Goal: Complete application form: Complete application form

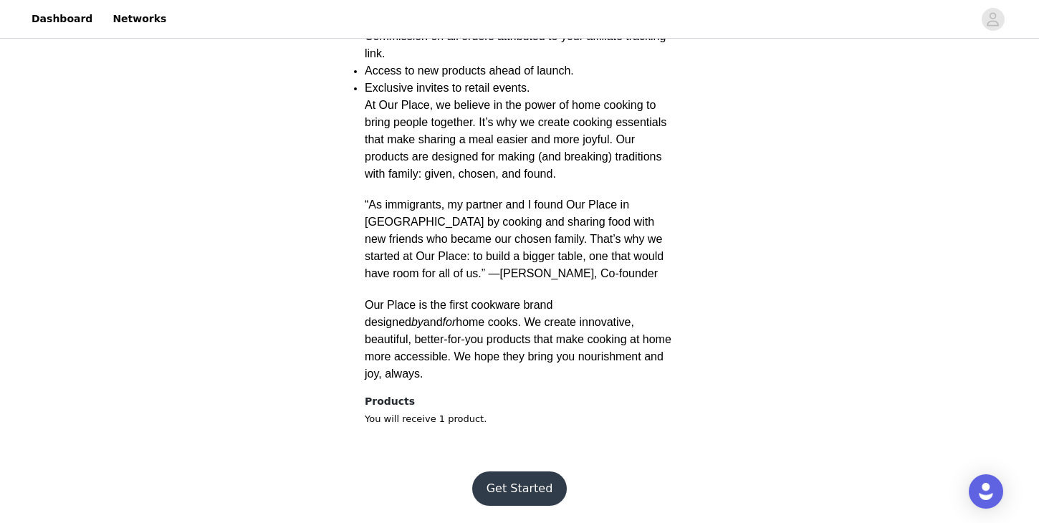
scroll to position [549, 0]
click at [510, 491] on button "Get Started" at bounding box center [519, 488] width 95 height 34
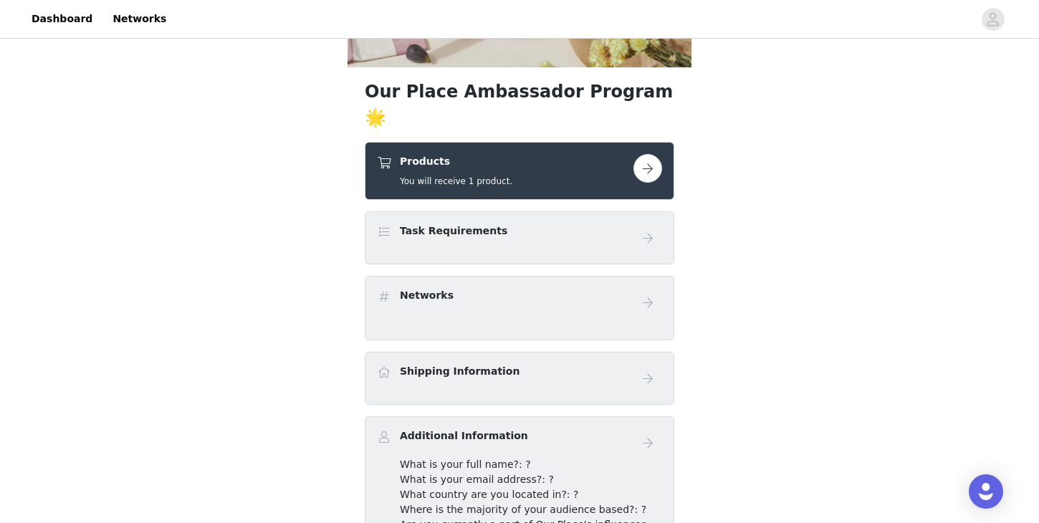
scroll to position [201, 0]
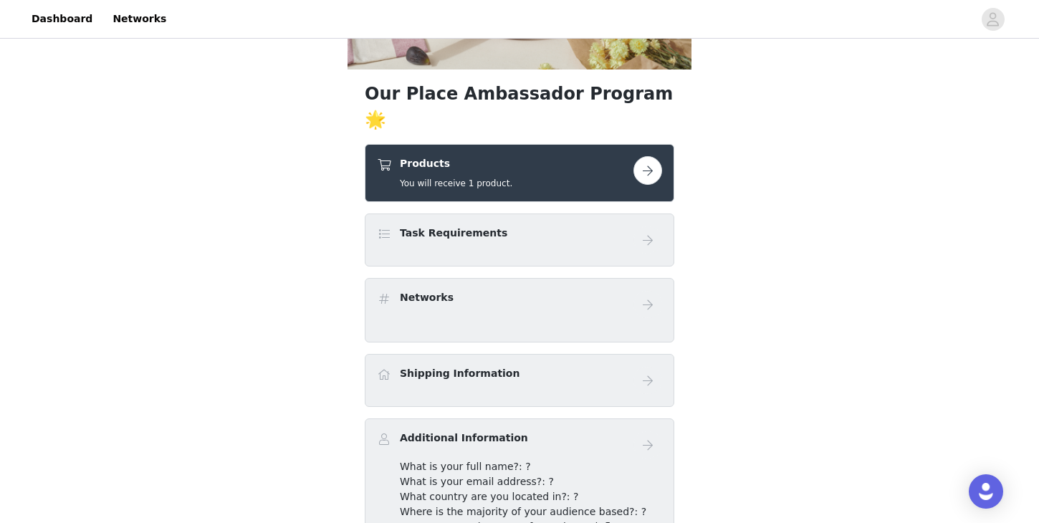
click at [653, 185] on button "button" at bounding box center [647, 170] width 29 height 29
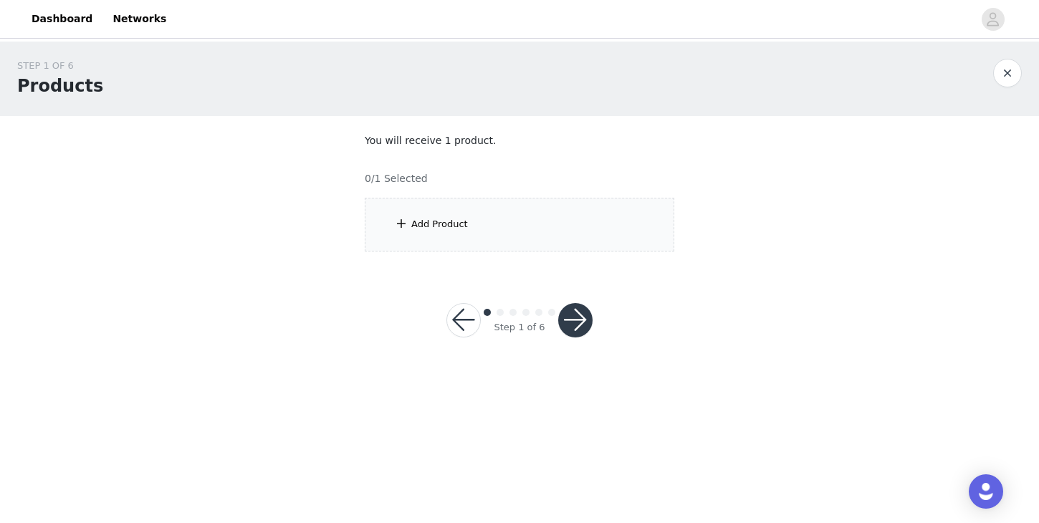
click at [446, 220] on div "Add Product" at bounding box center [439, 224] width 57 height 14
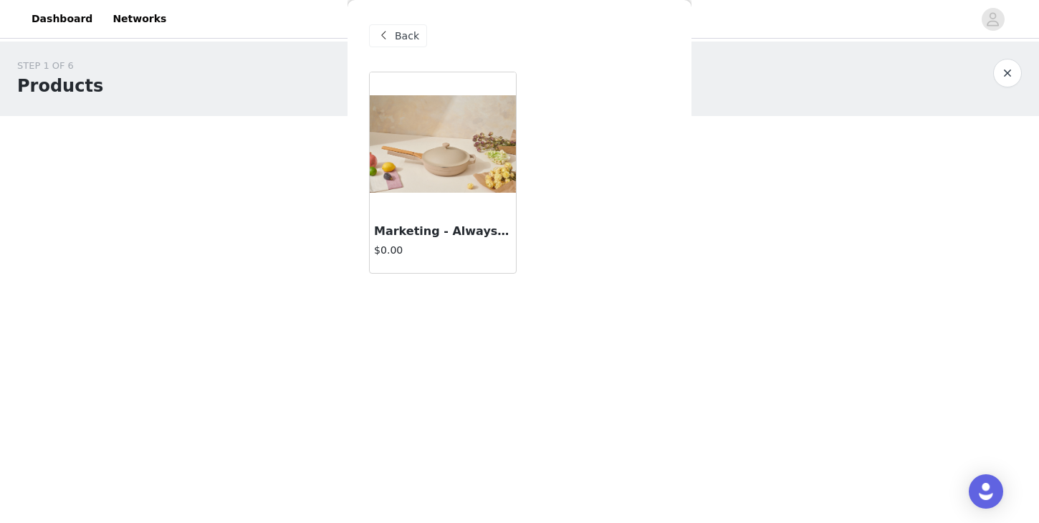
click at [419, 121] on img at bounding box center [443, 143] width 146 height 97
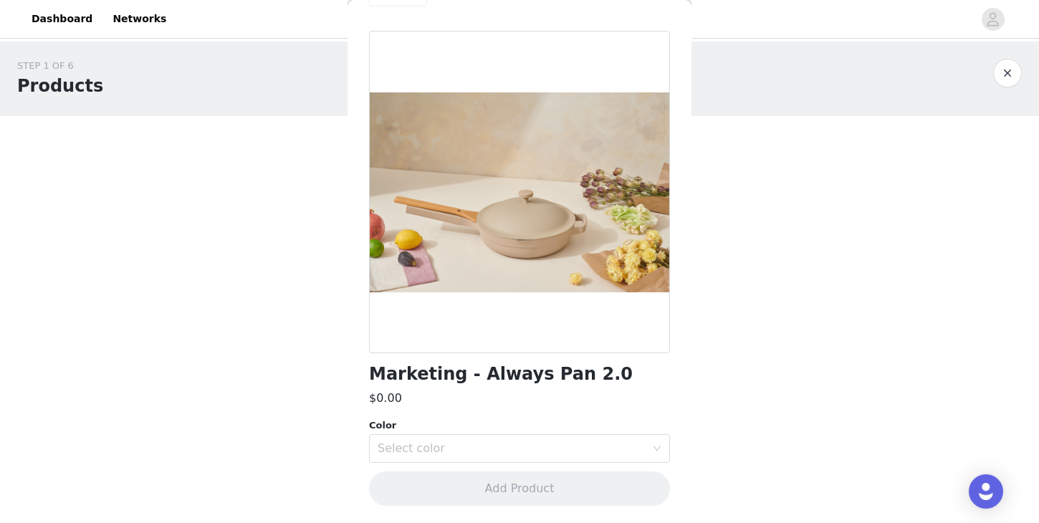
scroll to position [40, 0]
click at [445, 446] on div "Select color" at bounding box center [512, 449] width 268 height 14
click at [415, 452] on div "Select color" at bounding box center [512, 449] width 268 height 14
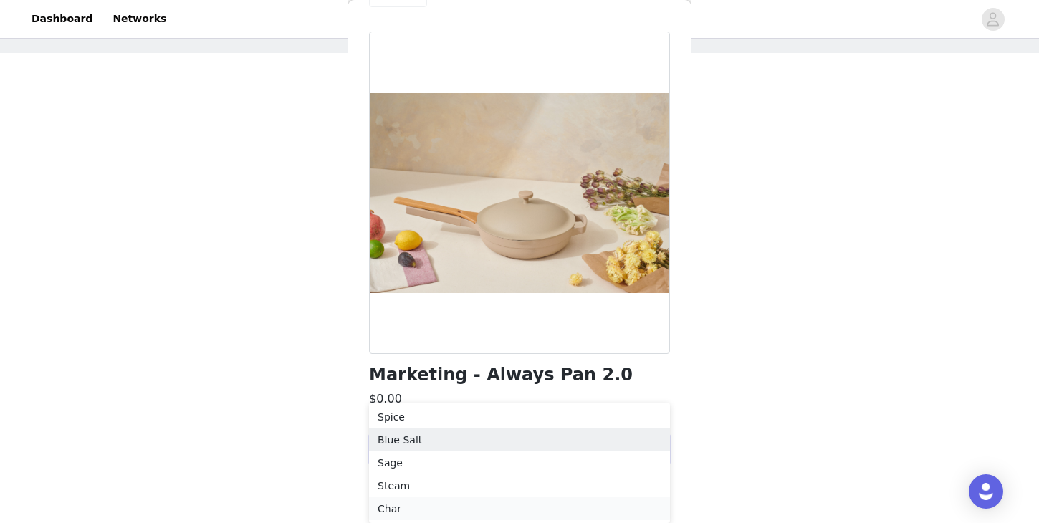
scroll to position [63, 0]
click at [394, 505] on li "Char" at bounding box center [519, 508] width 301 height 23
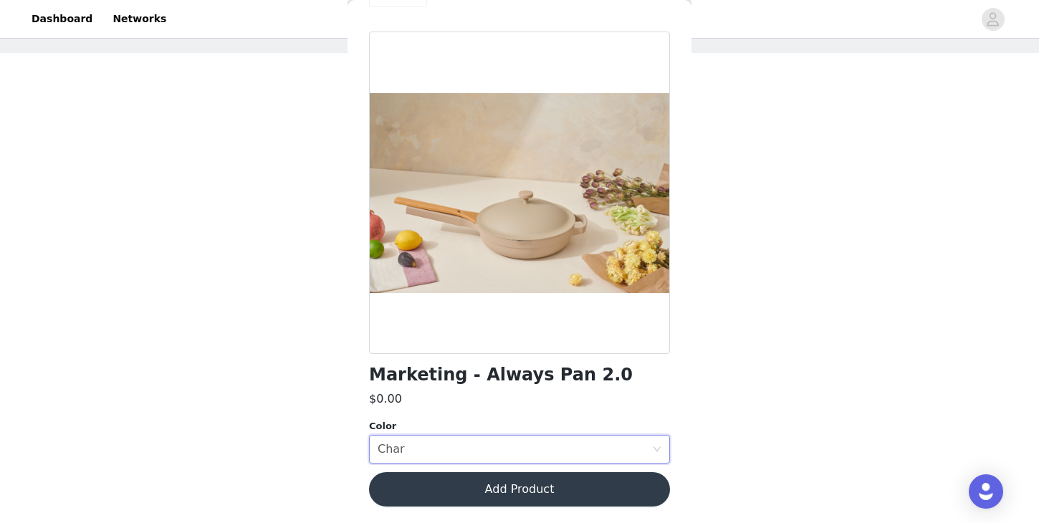
scroll to position [0, 0]
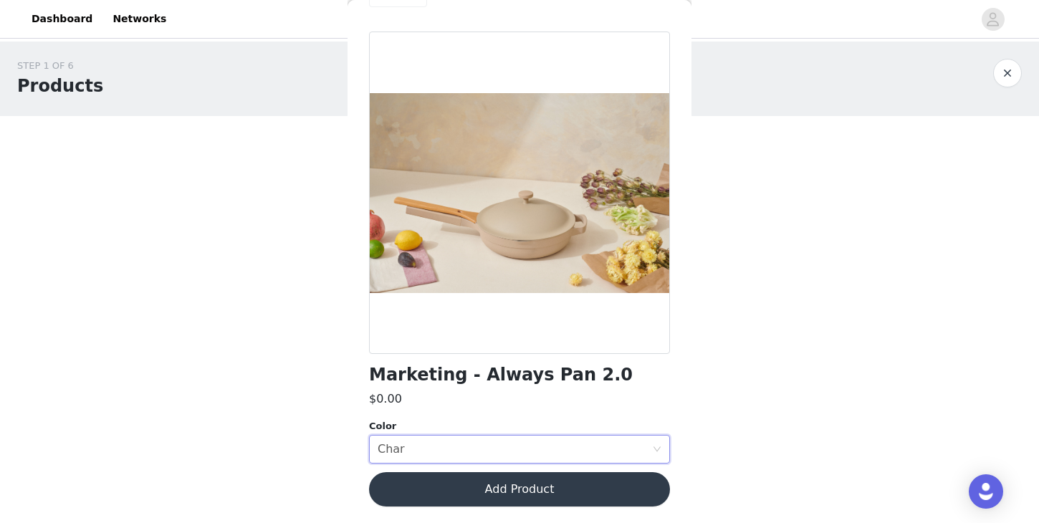
click at [458, 485] on button "Add Product" at bounding box center [519, 489] width 301 height 34
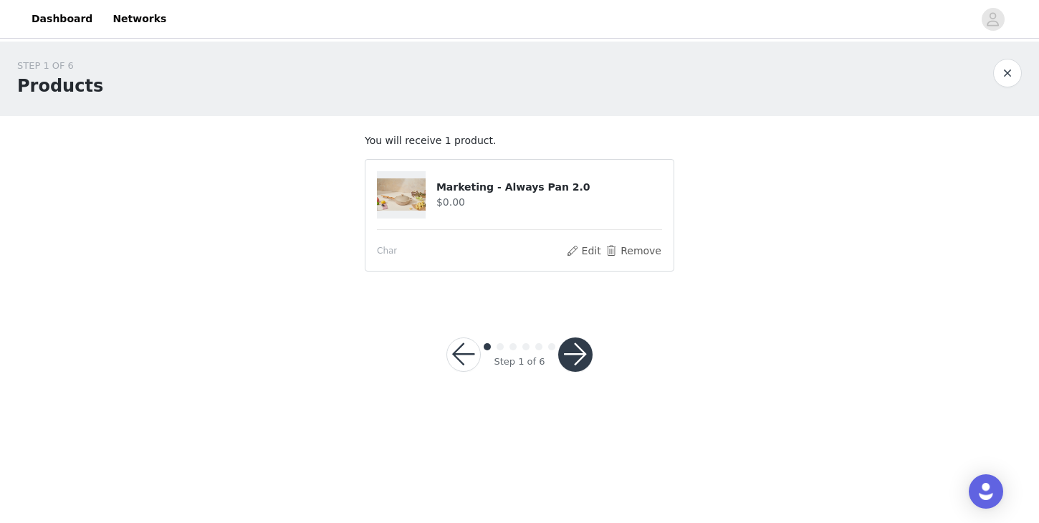
click at [584, 360] on button "button" at bounding box center [575, 354] width 34 height 34
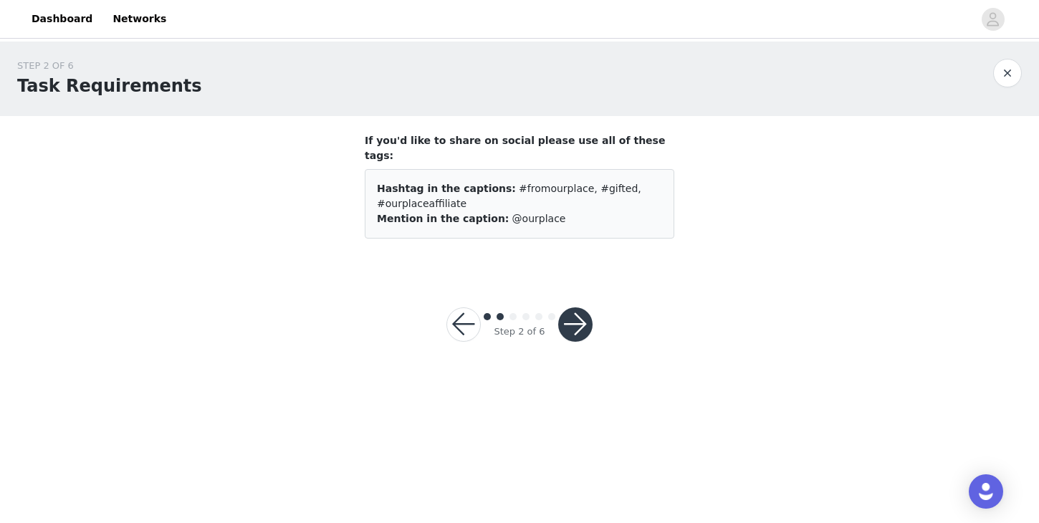
click at [583, 307] on button "button" at bounding box center [575, 324] width 34 height 34
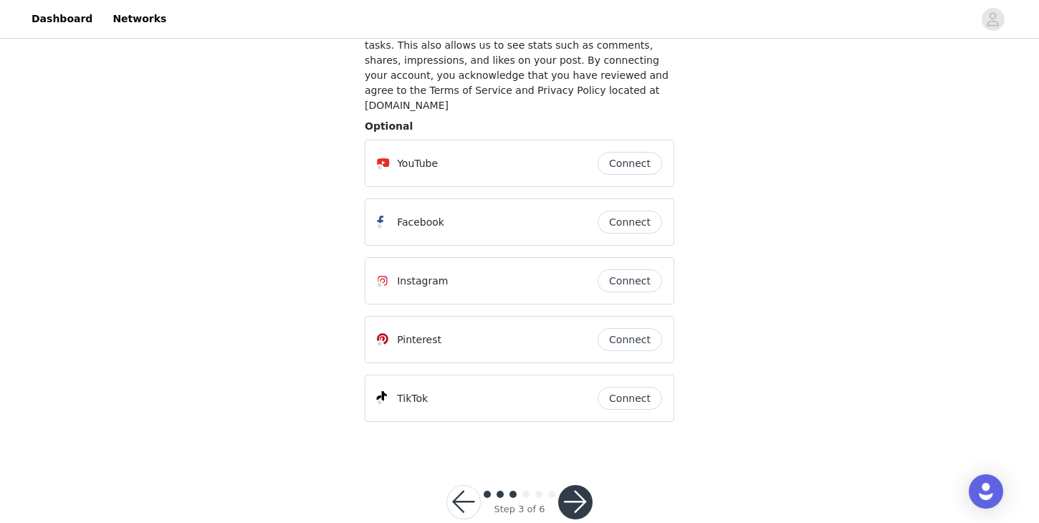
scroll to position [139, 0]
click at [658, 388] on button "Connect" at bounding box center [629, 399] width 64 height 23
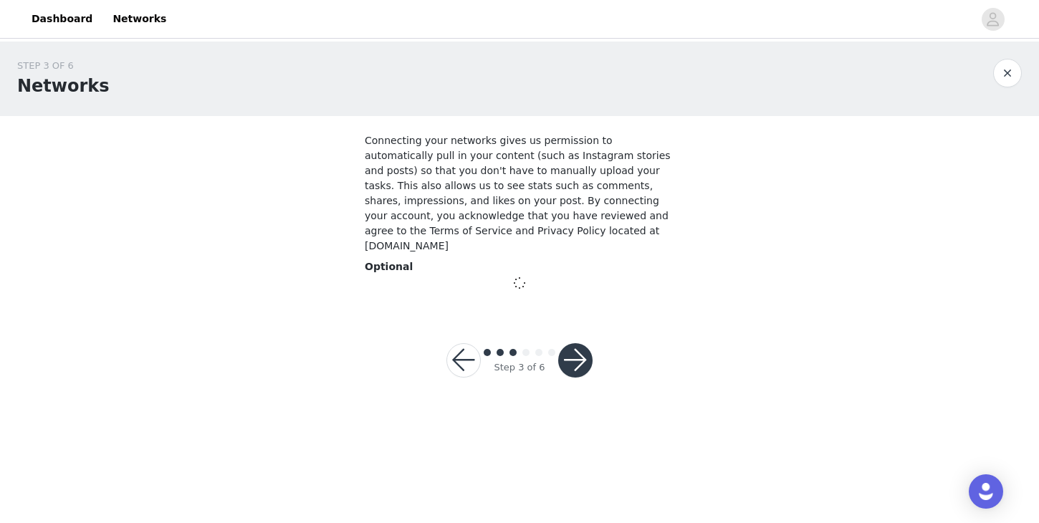
scroll to position [0, 0]
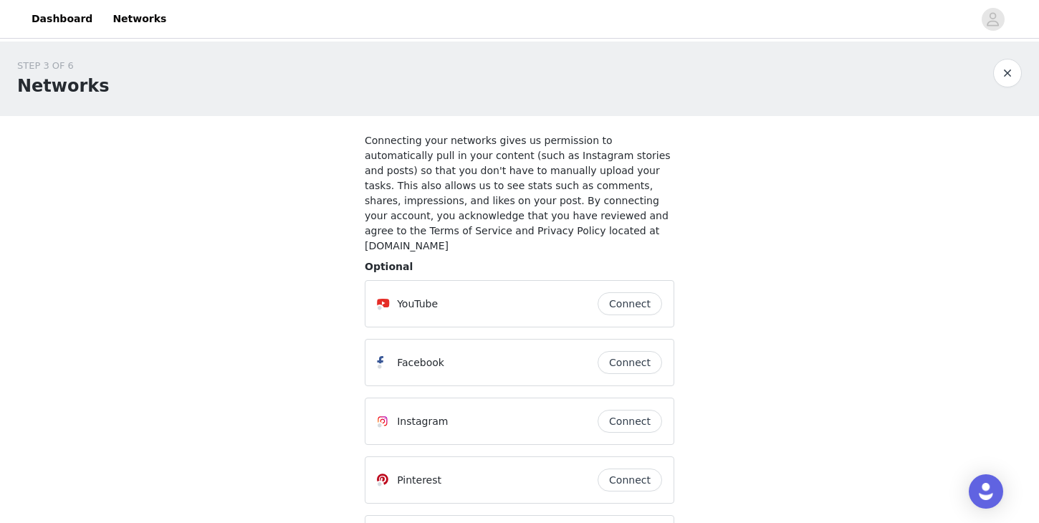
click at [616, 410] on button "Connect" at bounding box center [629, 421] width 64 height 23
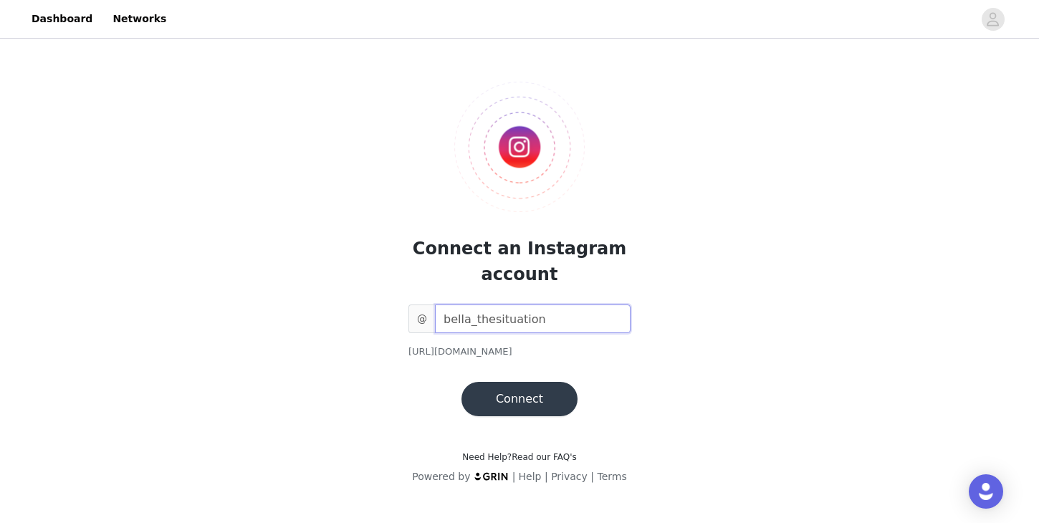
type input "bella_thesituation"
click at [527, 397] on button "Connect" at bounding box center [519, 399] width 116 height 34
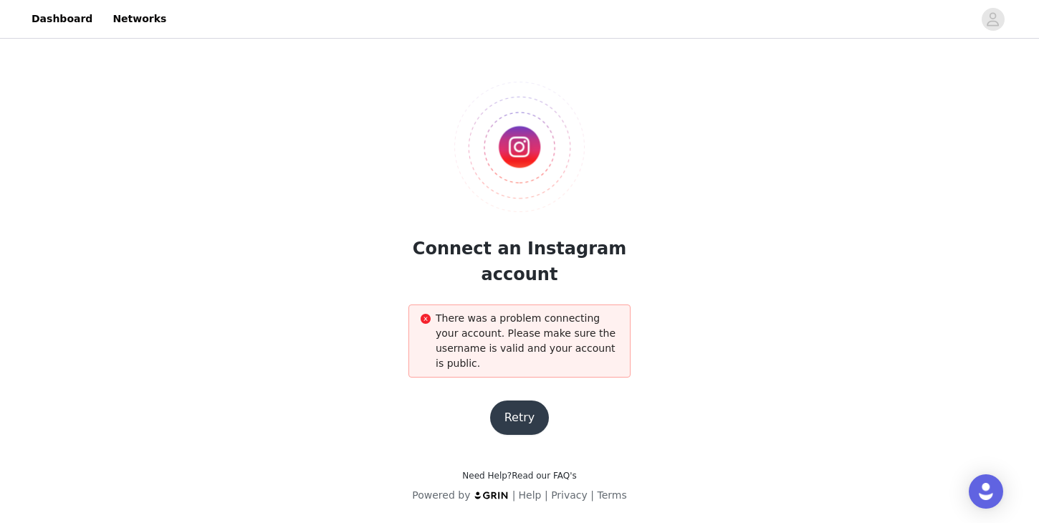
click at [527, 420] on button "Retry" at bounding box center [519, 417] width 59 height 34
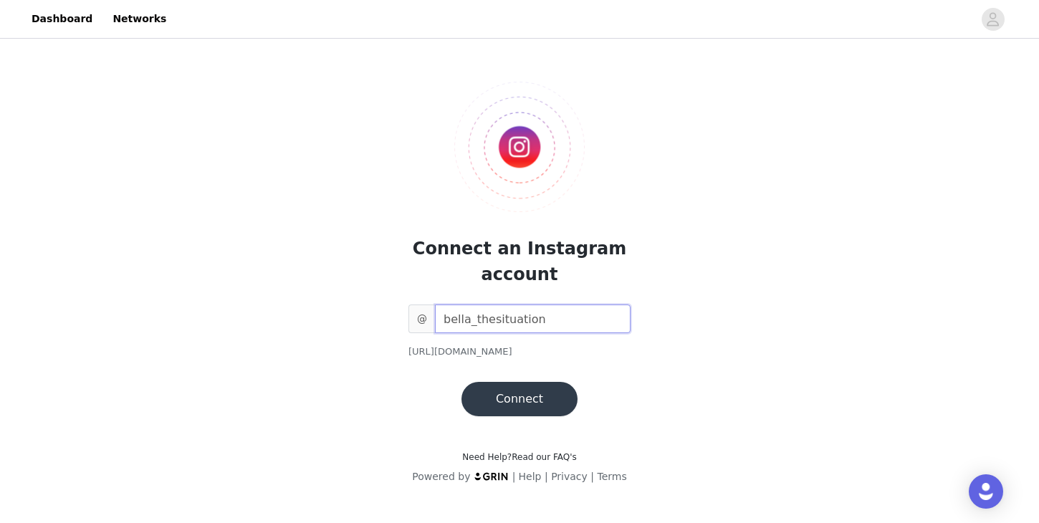
drag, startPoint x: 582, startPoint y: 320, endPoint x: 299, endPoint y: 303, distance: 283.5
paste input "/"
type input "bella_thesituation"
click at [507, 400] on button "Connect" at bounding box center [519, 399] width 116 height 34
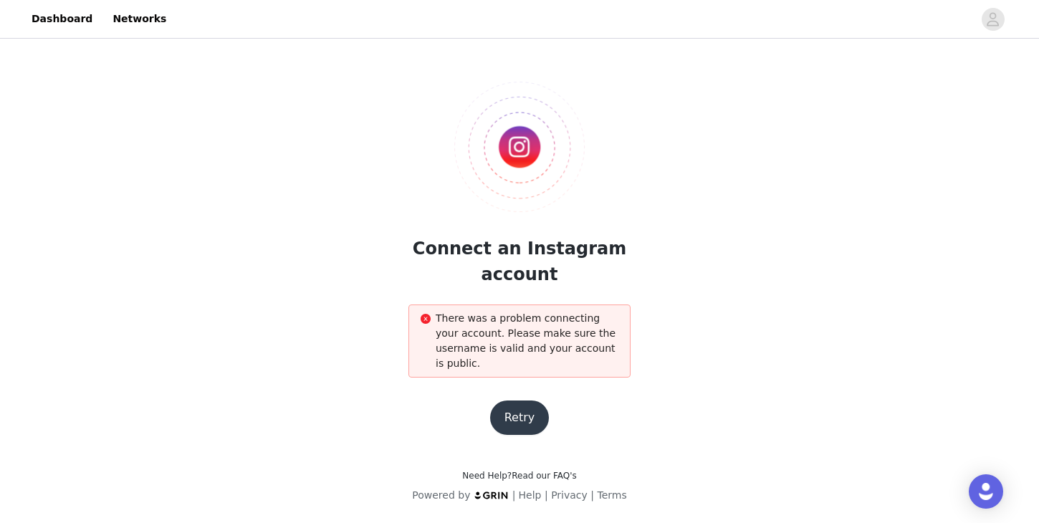
click at [521, 417] on button "Retry" at bounding box center [519, 417] width 59 height 34
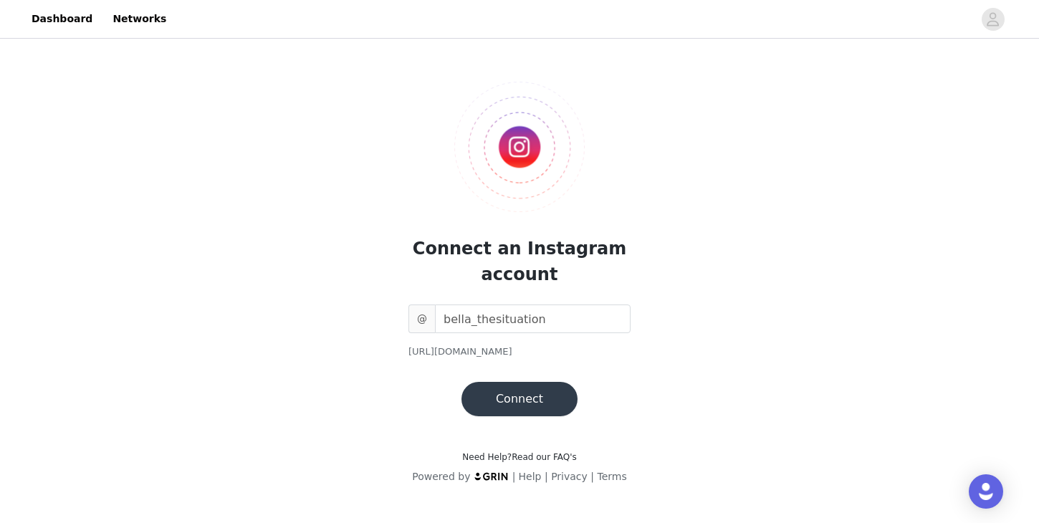
click at [509, 404] on button "Connect" at bounding box center [519, 399] width 116 height 34
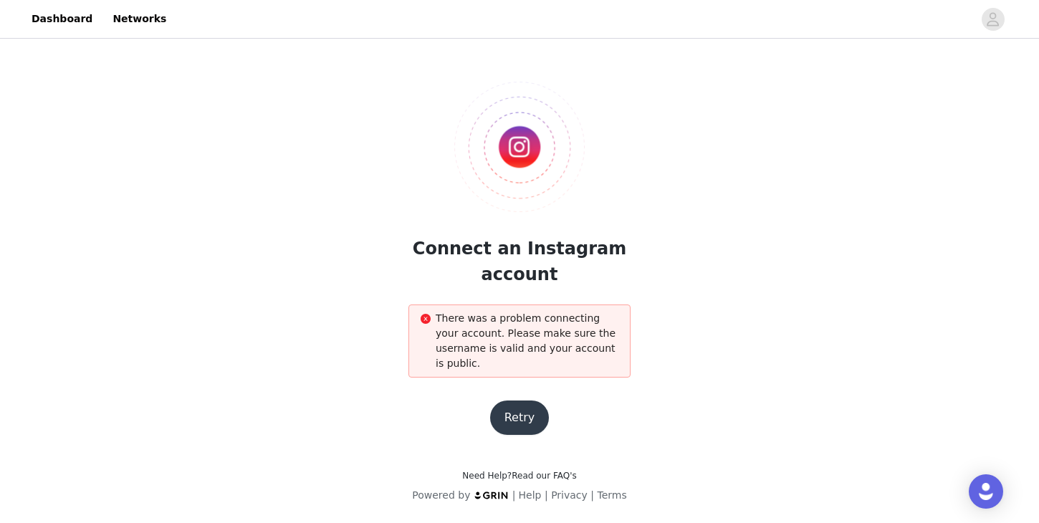
click at [516, 420] on button "Retry" at bounding box center [519, 417] width 59 height 34
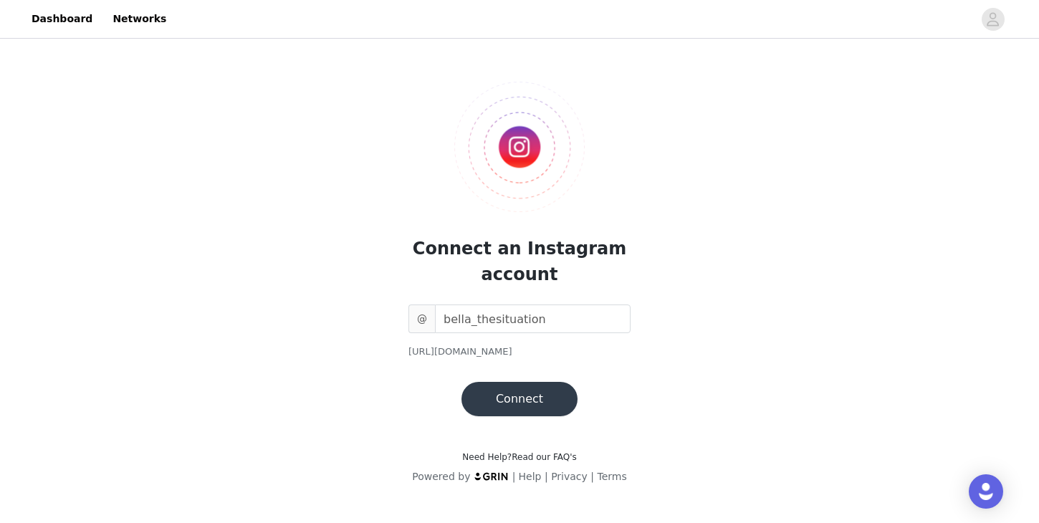
click at [516, 400] on button "Connect" at bounding box center [519, 399] width 116 height 34
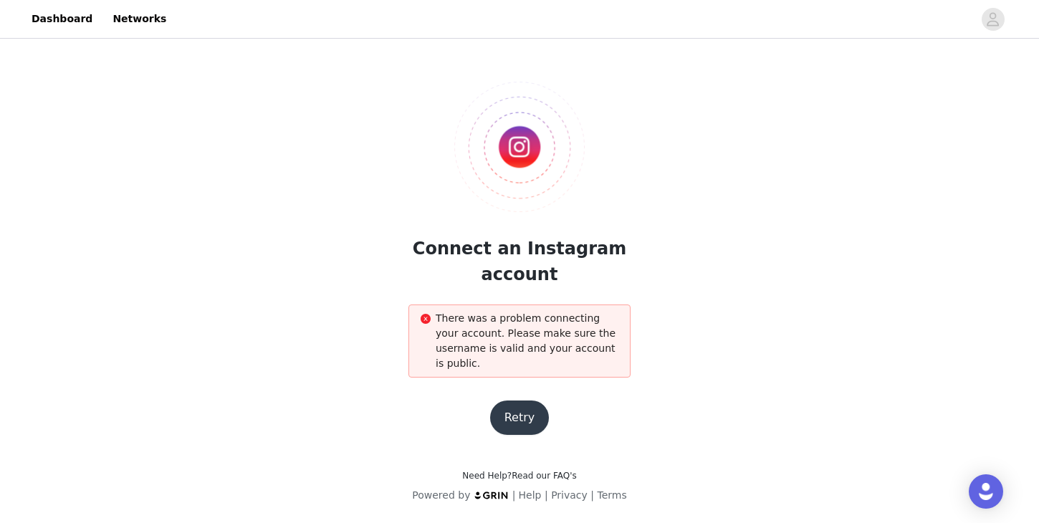
click at [516, 400] on button "Retry" at bounding box center [519, 417] width 59 height 34
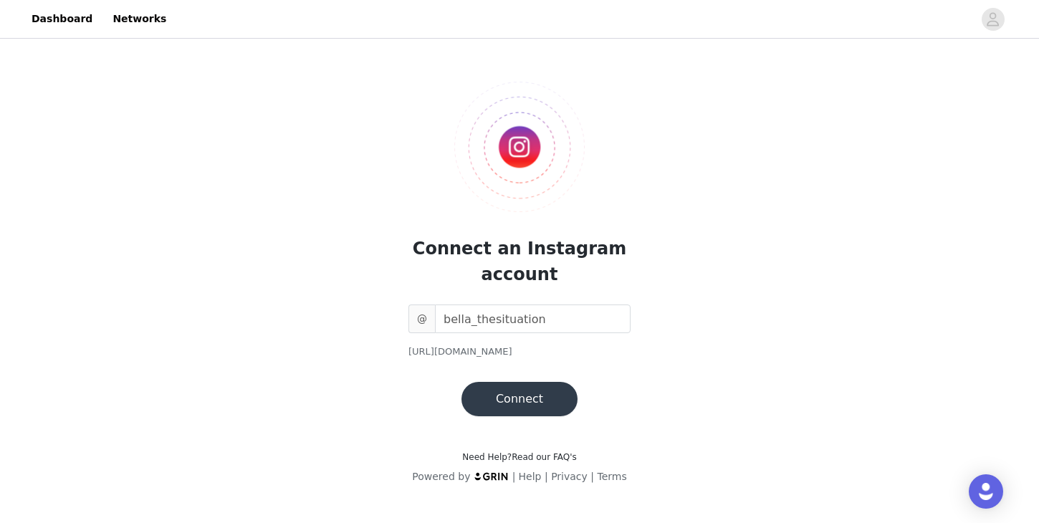
click at [524, 396] on button "Connect" at bounding box center [519, 399] width 116 height 34
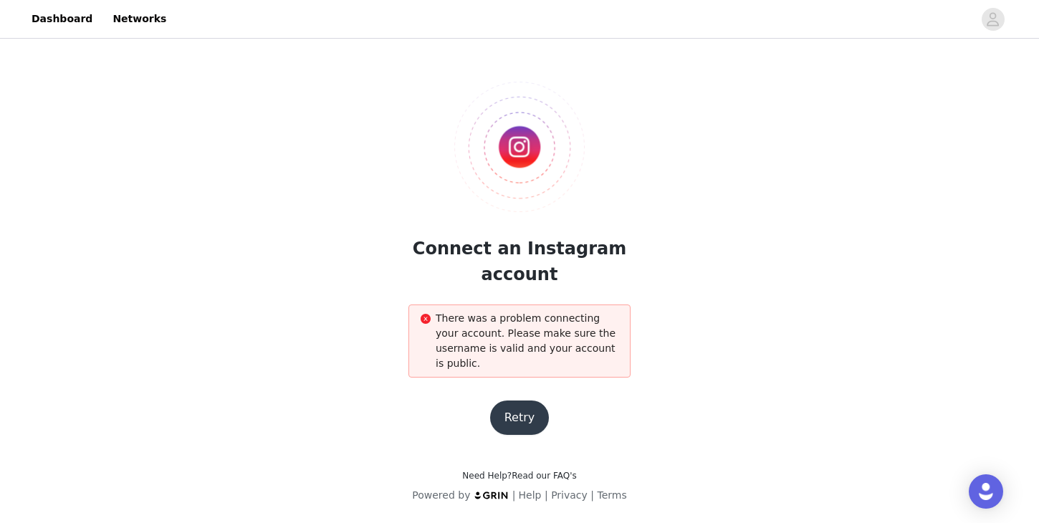
click at [538, 420] on button "Retry" at bounding box center [519, 417] width 59 height 34
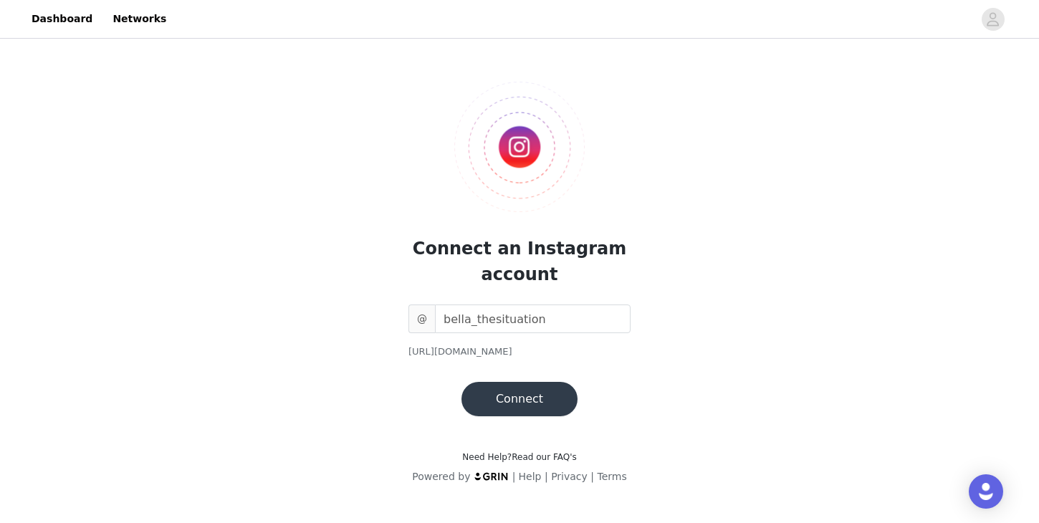
click at [508, 405] on button "Connect" at bounding box center [519, 399] width 116 height 34
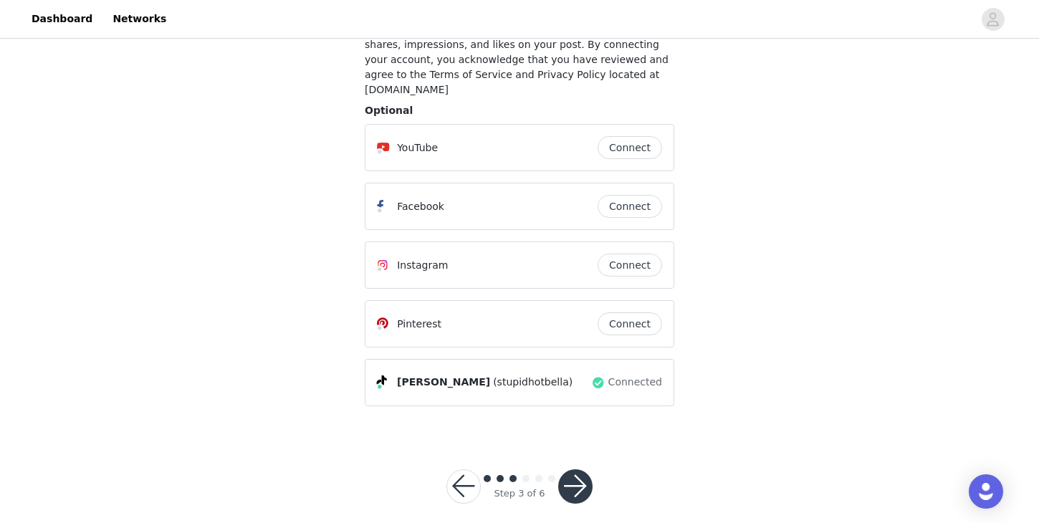
scroll to position [155, 0]
click at [618, 254] on button "Connect" at bounding box center [629, 265] width 64 height 23
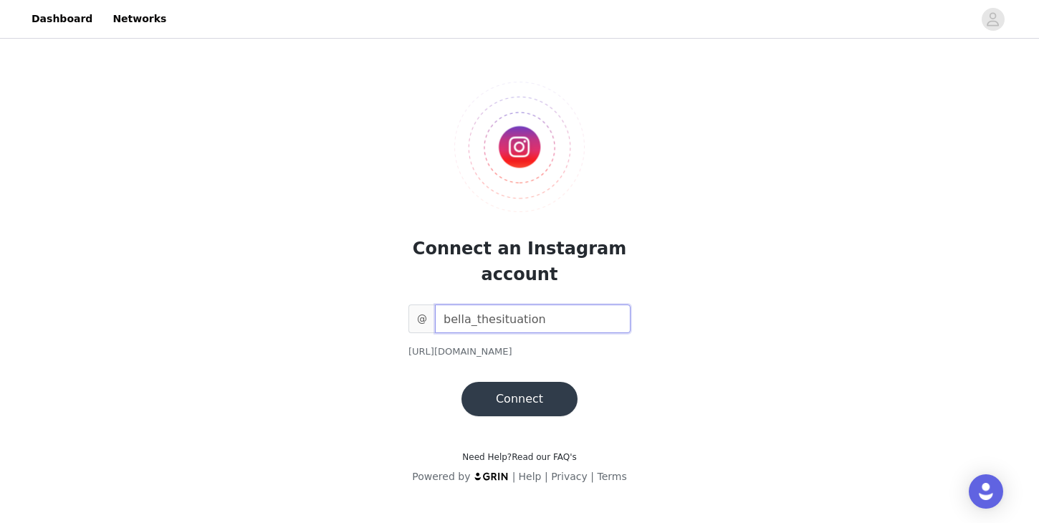
type input "bella_thesituation"
click at [551, 410] on button "Connect" at bounding box center [519, 399] width 116 height 34
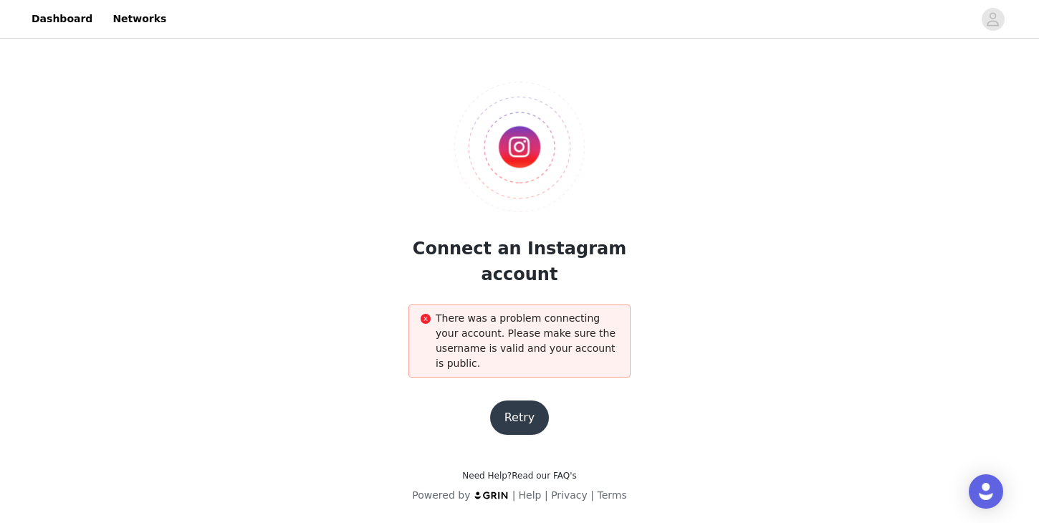
click at [523, 412] on button "Retry" at bounding box center [519, 417] width 59 height 34
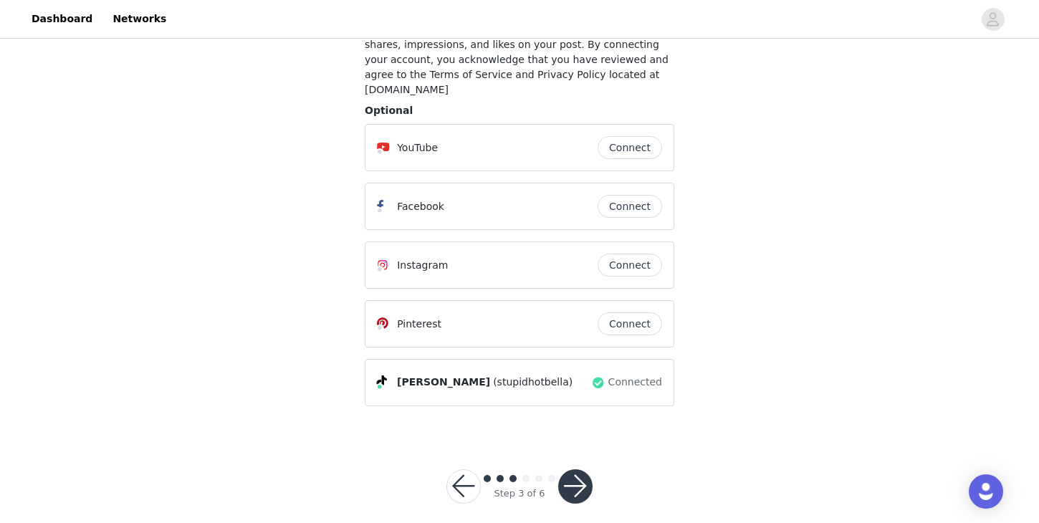
scroll to position [155, 0]
click at [580, 470] on button "button" at bounding box center [575, 487] width 34 height 34
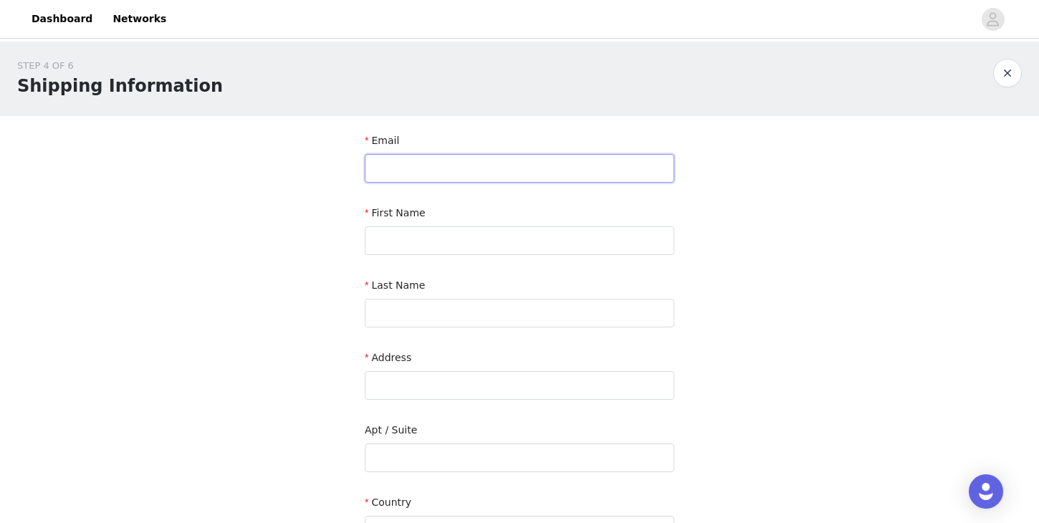
type input "e"
type input "[EMAIL_ADDRESS][DOMAIN_NAME]"
type input "[PERSON_NAME]"
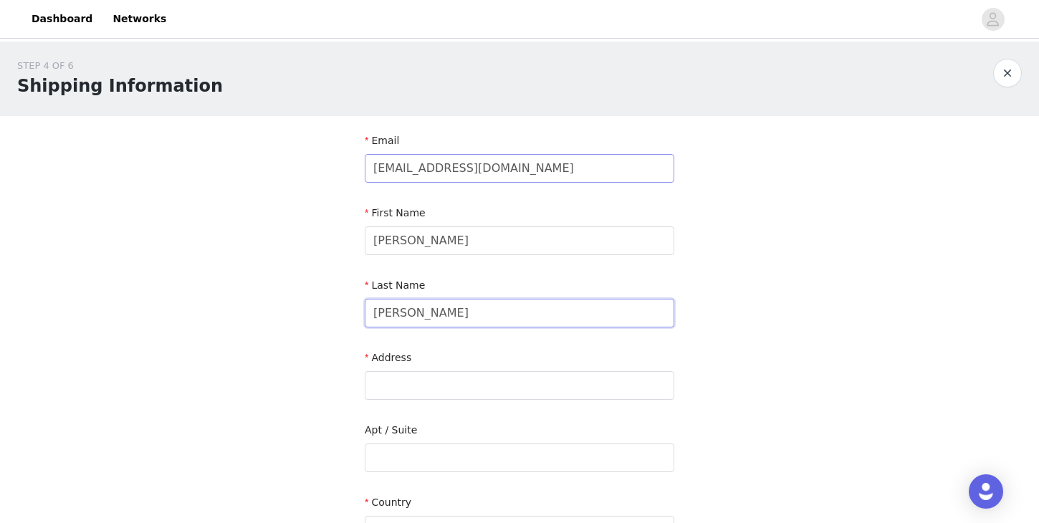
type input "[PERSON_NAME]"
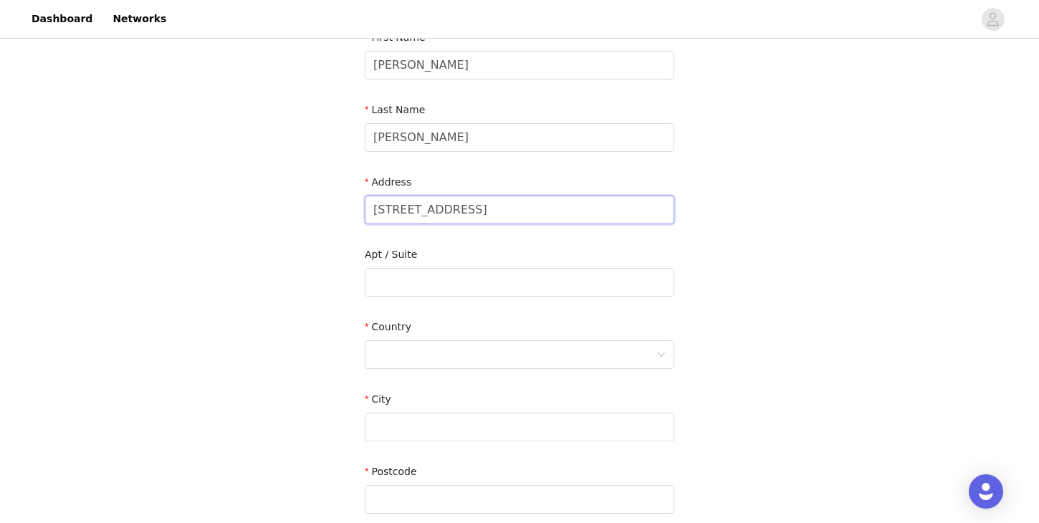
scroll to position [175, 0]
type input "[STREET_ADDRESS]"
click at [421, 349] on div at bounding box center [514, 355] width 283 height 27
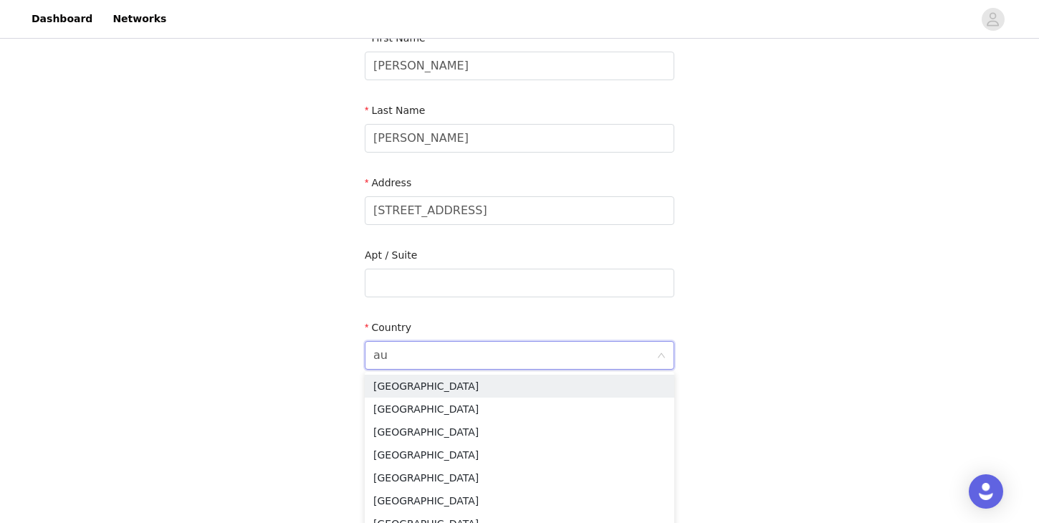
type input "aus"
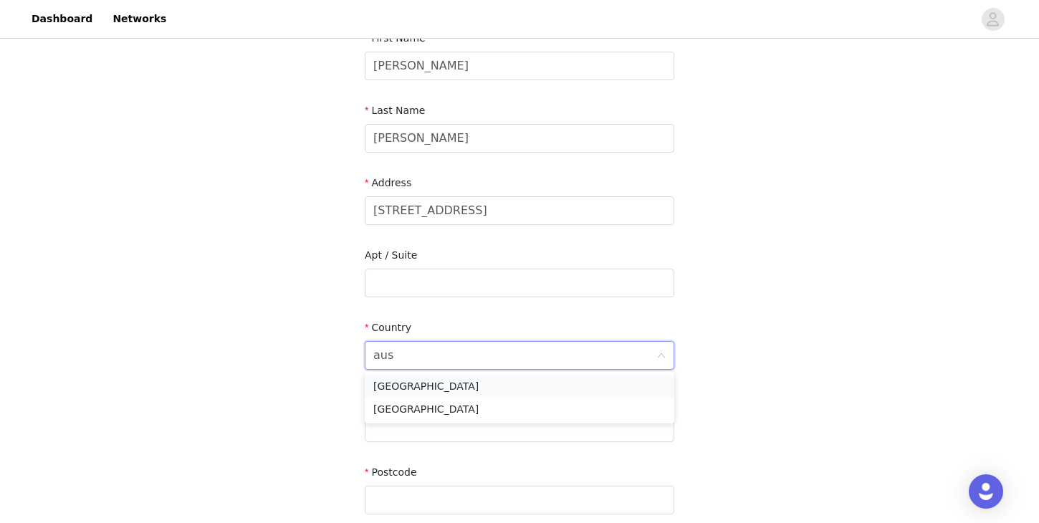
click at [416, 379] on li "[GEOGRAPHIC_DATA]" at bounding box center [519, 386] width 309 height 23
type input "f"
type input "Fitzroy North"
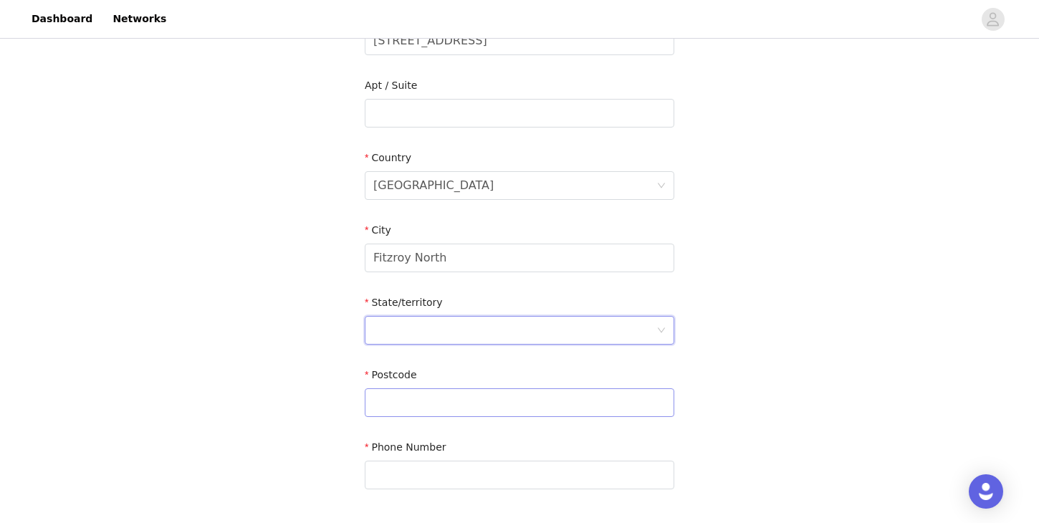
scroll to position [345, 0]
click at [401, 336] on div at bounding box center [514, 330] width 283 height 27
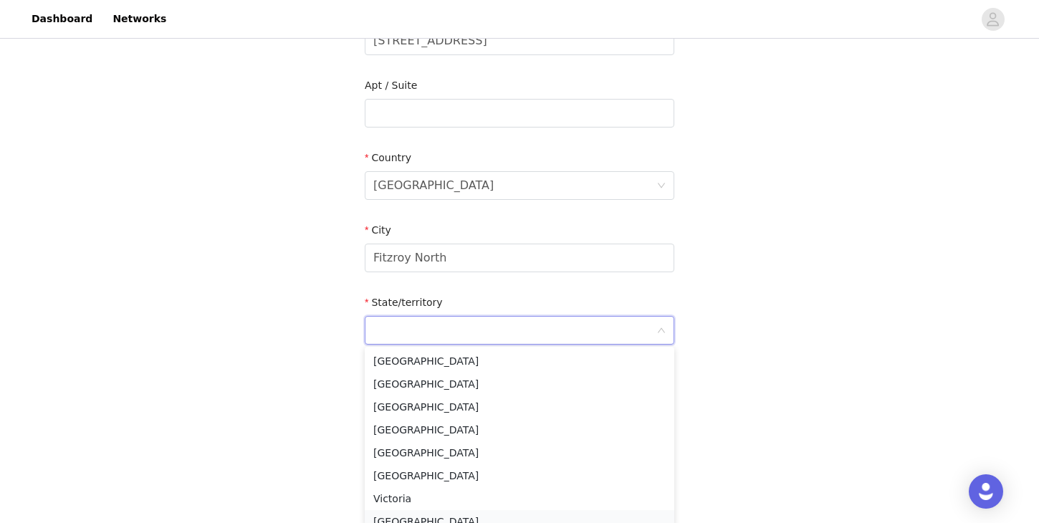
scroll to position [7, 0]
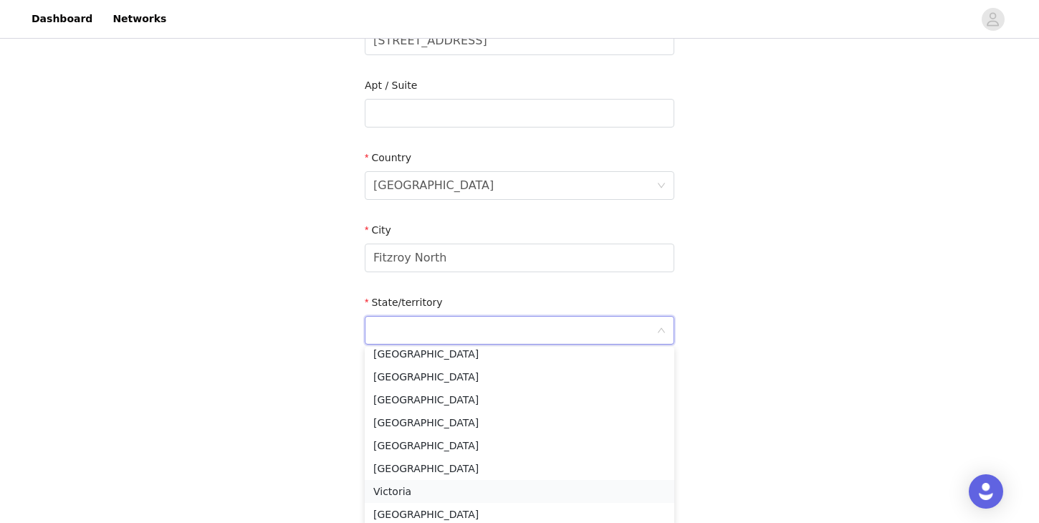
click at [386, 493] on li "Victoria" at bounding box center [519, 491] width 309 height 23
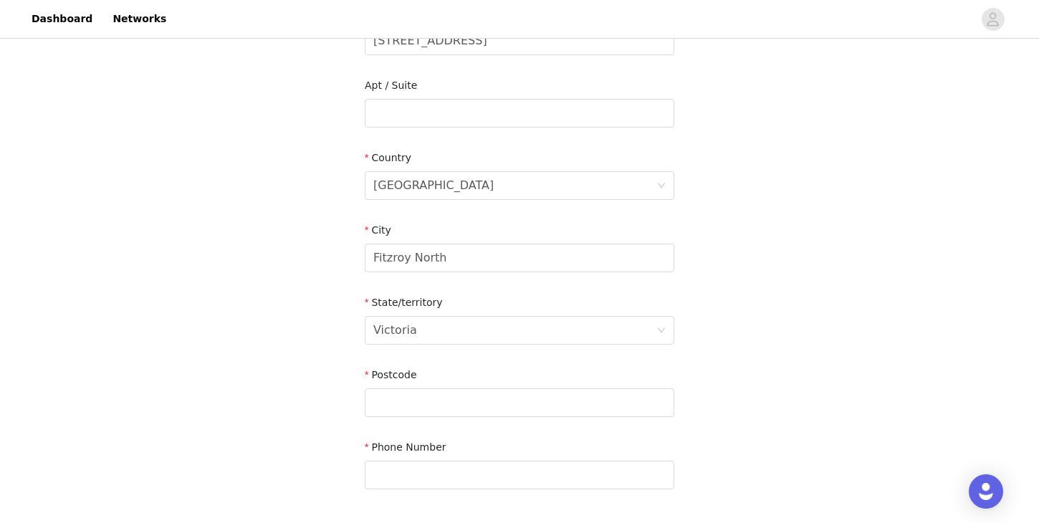
click at [416, 416] on div "Postcode" at bounding box center [519, 394] width 309 height 55
type input "3068"
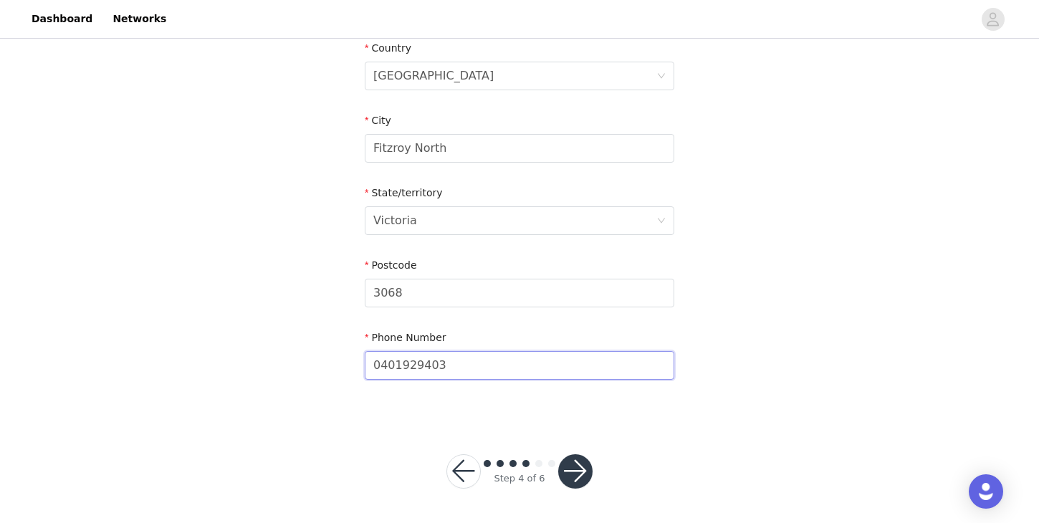
scroll to position [453, 0]
type input "0401929403"
click at [587, 480] on button "button" at bounding box center [575, 472] width 34 height 34
click at [572, 466] on button "button" at bounding box center [575, 472] width 34 height 34
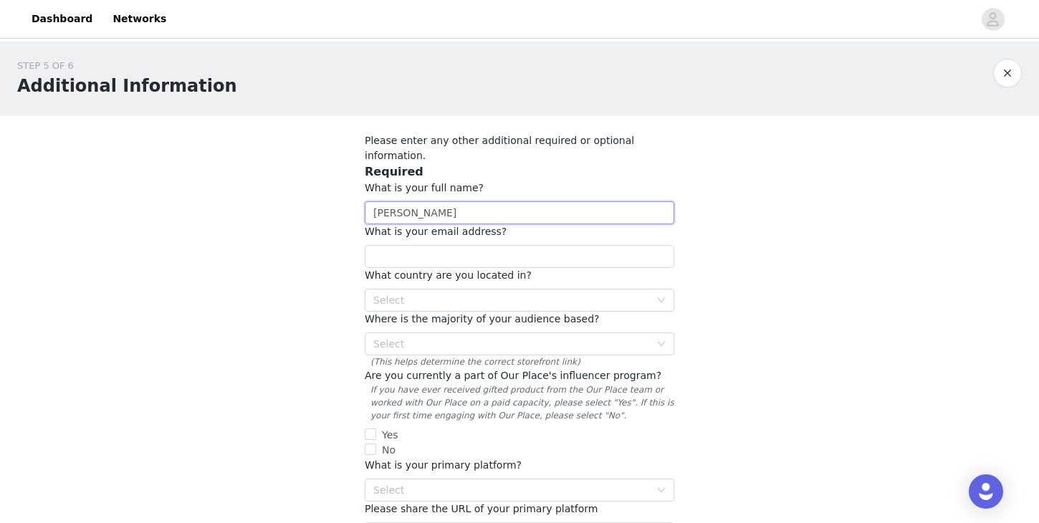
type input "[PERSON_NAME]"
type input "B"
click at [441, 201] on input "[PERSON_NAME]" at bounding box center [519, 212] width 309 height 23
type input "[PERSON_NAME]"
click at [404, 245] on input "B" at bounding box center [519, 256] width 309 height 23
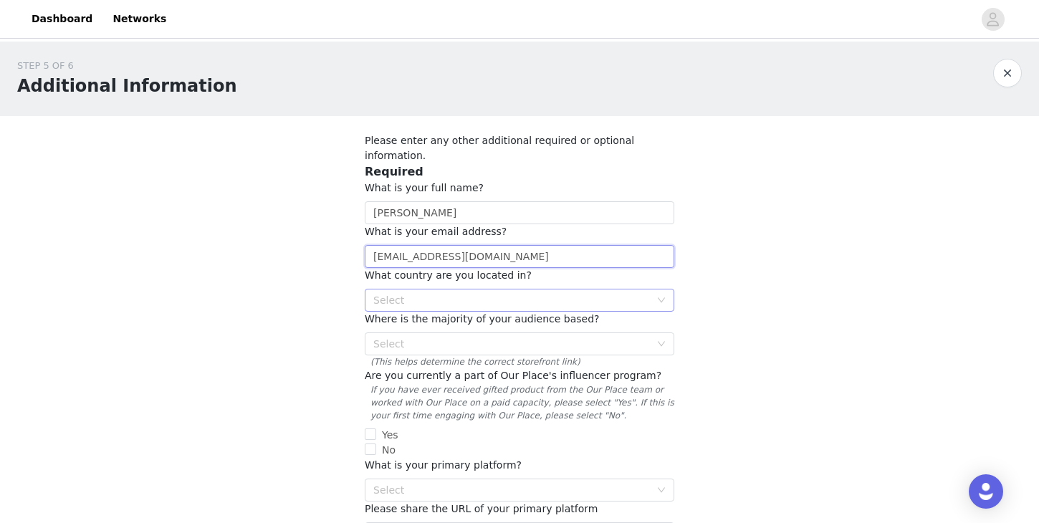
click at [433, 293] on div "Select" at bounding box center [511, 300] width 277 height 14
type input "[EMAIL_ADDRESS][DOMAIN_NAME]"
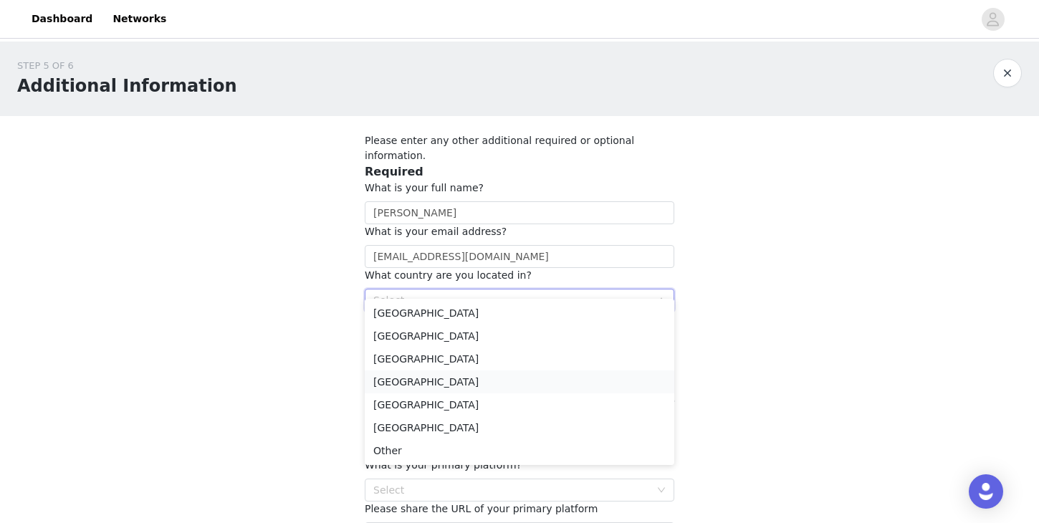
click at [423, 385] on li "[GEOGRAPHIC_DATA]" at bounding box center [519, 381] width 309 height 23
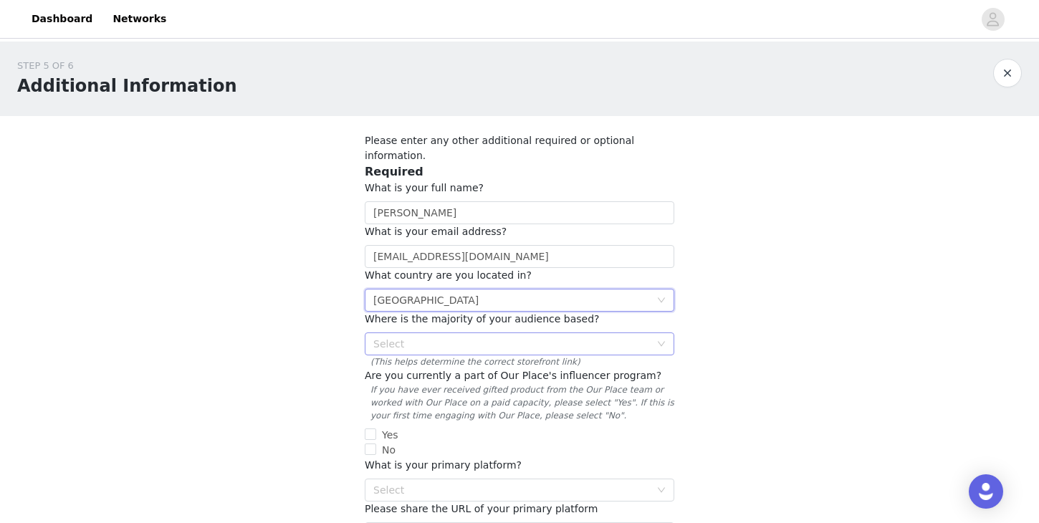
click at [459, 337] on div "Select" at bounding box center [511, 344] width 277 height 14
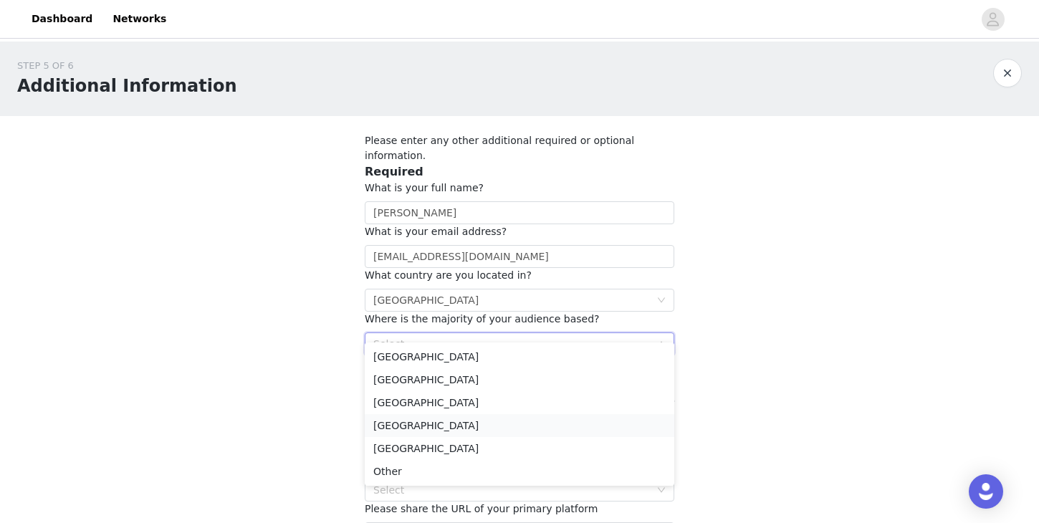
click at [418, 426] on li "[GEOGRAPHIC_DATA]" at bounding box center [519, 425] width 309 height 23
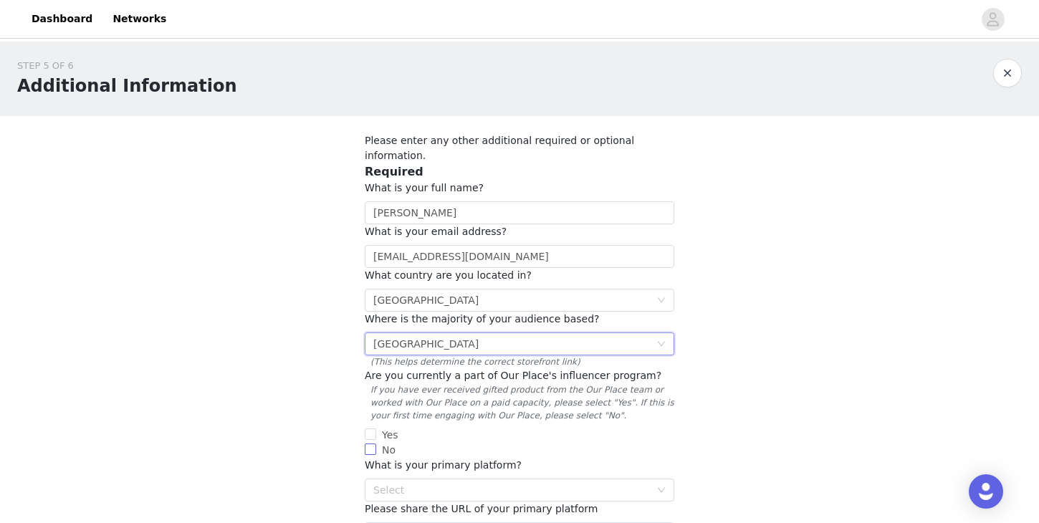
click at [370, 443] on input "No" at bounding box center [370, 448] width 11 height 11
checkbox input "true"
click at [409, 483] on div "Select" at bounding box center [511, 490] width 277 height 14
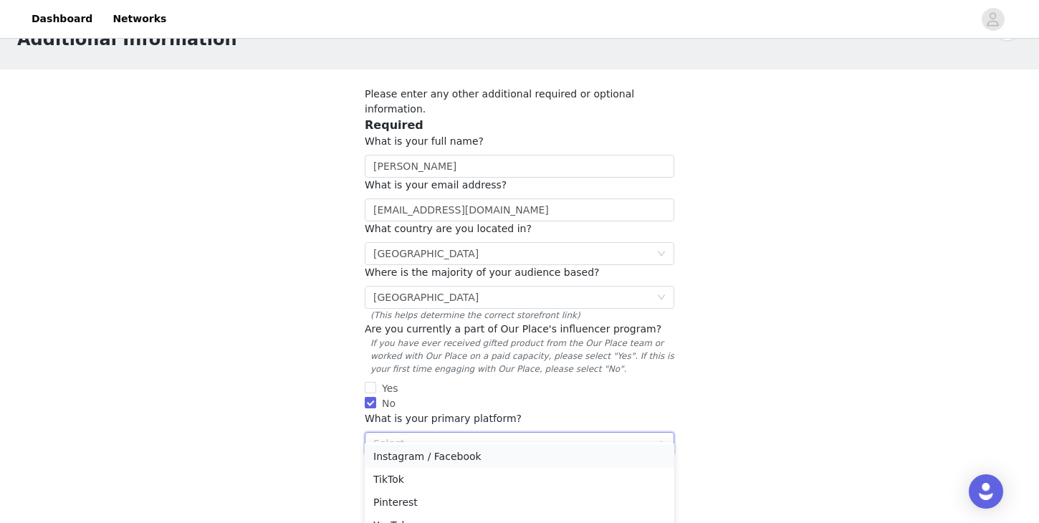
scroll to position [83, 0]
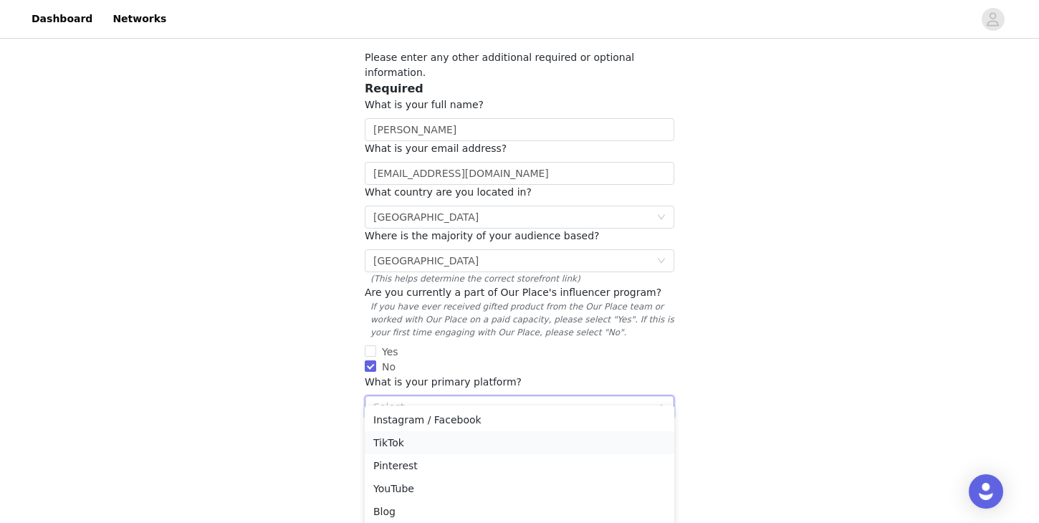
click at [403, 441] on li "TikTok" at bounding box center [519, 442] width 309 height 23
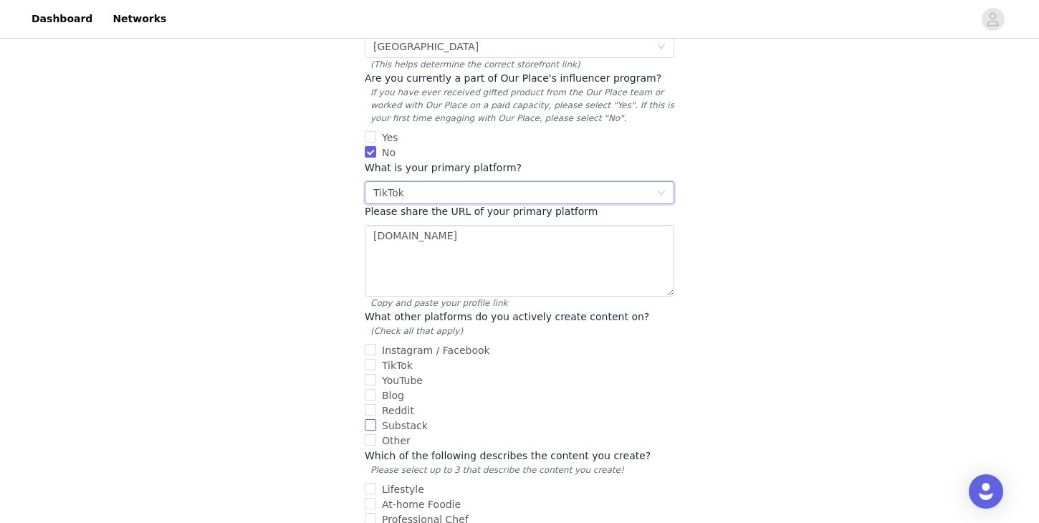
scroll to position [298, 0]
click at [374, 343] on input "Instagram / Facebook" at bounding box center [370, 348] width 11 height 11
checkbox input "true"
click at [370, 358] on input "TikTok" at bounding box center [370, 363] width 11 height 11
checkbox input "true"
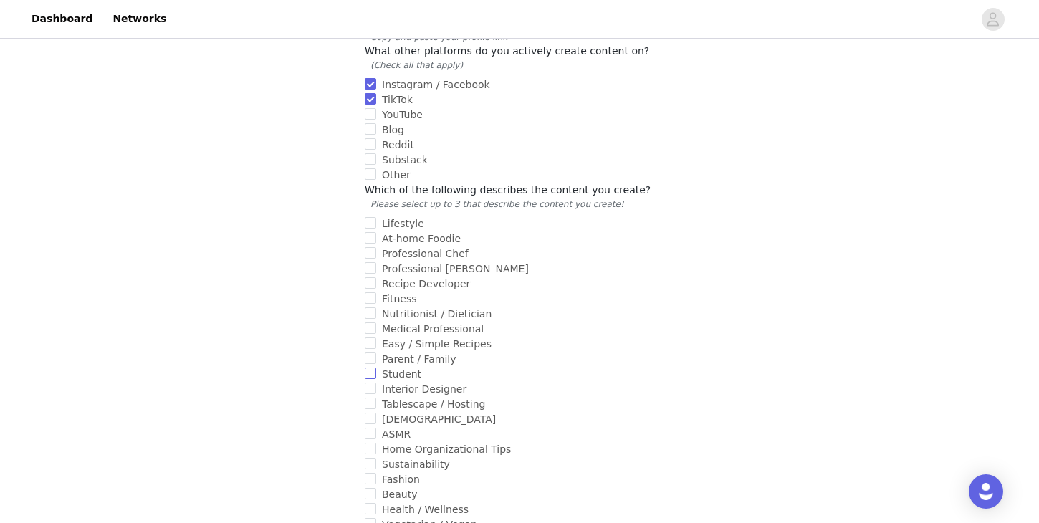
scroll to position [564, 0]
click at [372, 216] on input "Lifestyle" at bounding box center [370, 221] width 11 height 11
checkbox input "true"
click at [370, 427] on input "ASMR" at bounding box center [370, 432] width 11 height 11
checkbox input "true"
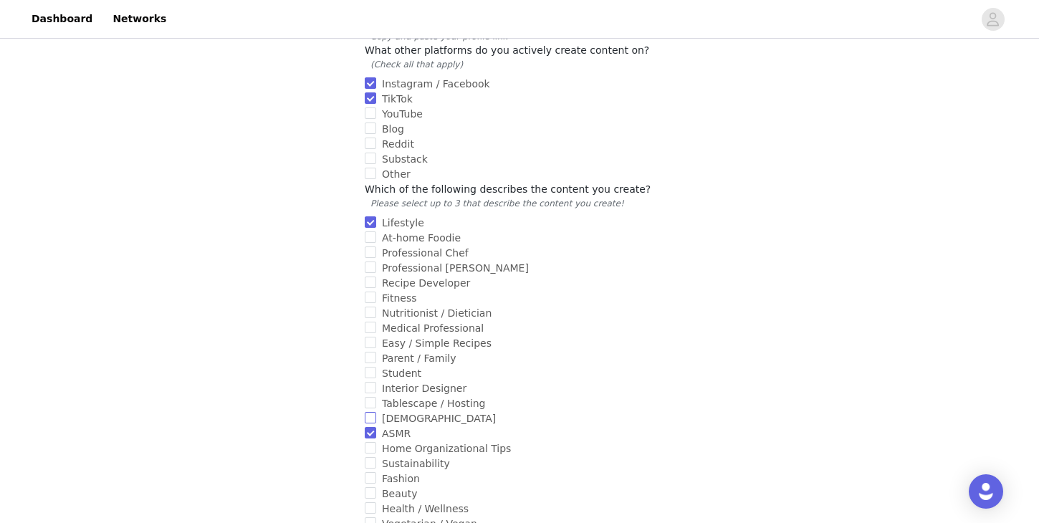
click at [370, 412] on input "[DEMOGRAPHIC_DATA]" at bounding box center [370, 417] width 11 height 11
checkbox input "true"
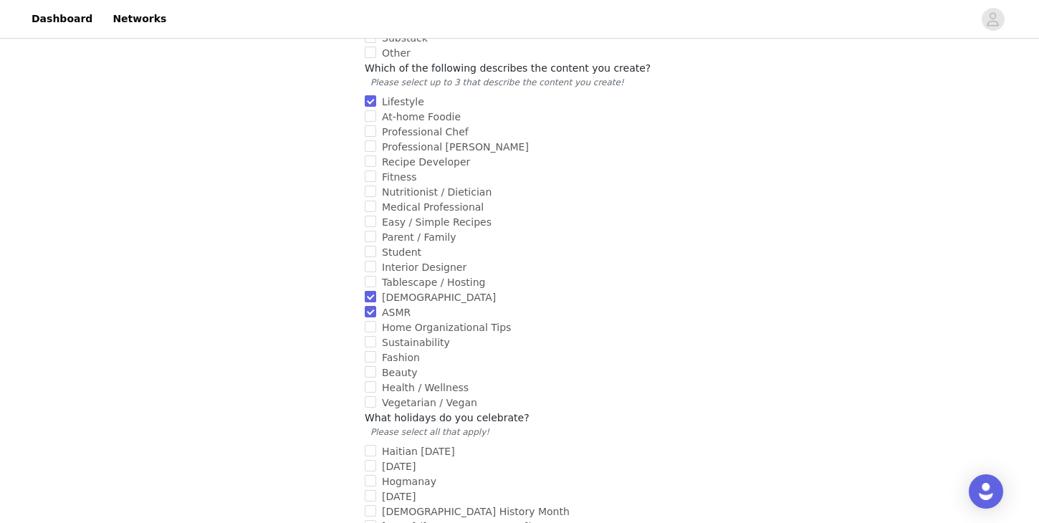
scroll to position [685, 0]
click at [370, 351] on input "Fashion" at bounding box center [370, 356] width 11 height 11
checkbox input "true"
click at [370, 366] on input "Beauty" at bounding box center [370, 371] width 11 height 11
checkbox input "true"
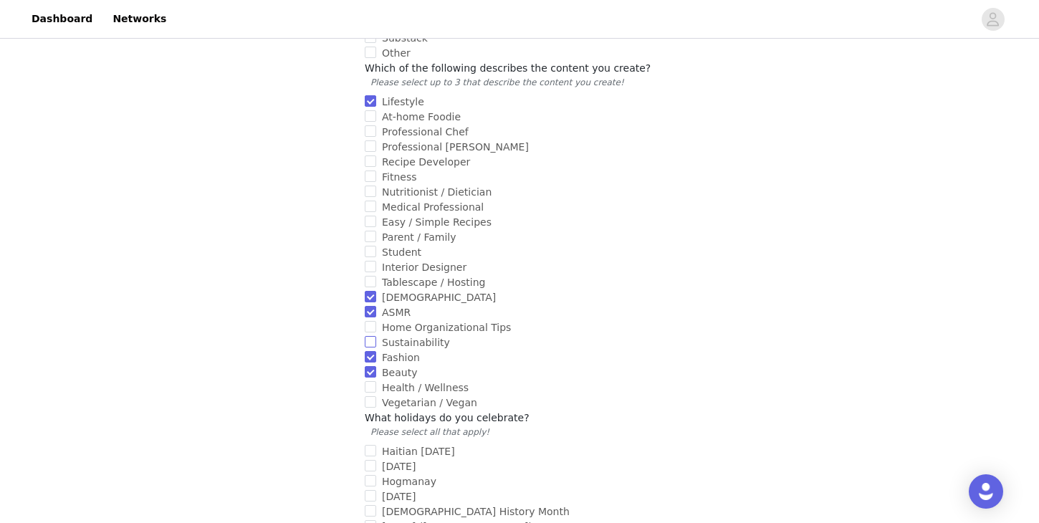
click at [374, 336] on input "Sustainability" at bounding box center [370, 341] width 11 height 11
checkbox input "true"
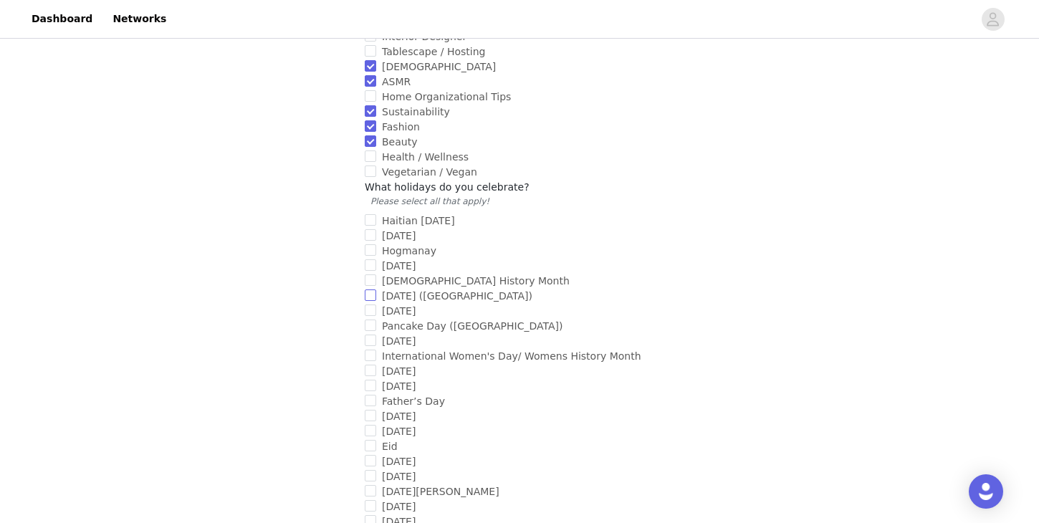
scroll to position [918, 0]
click at [420, 348] on span "International Women's Day/ Womens History Month" at bounding box center [511, 353] width 271 height 11
click at [376, 347] on input "International Women's Day/ Womens History Month" at bounding box center [370, 352] width 11 height 11
checkbox input "true"
click at [390, 393] on span "Father’s Day" at bounding box center [413, 398] width 74 height 11
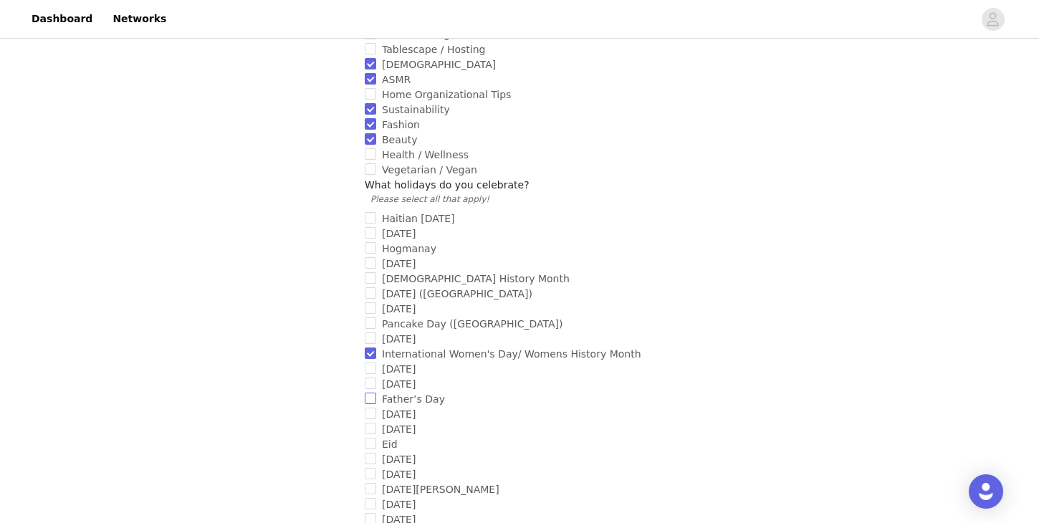
click at [376, 393] on input "Father’s Day" at bounding box center [370, 398] width 11 height 11
checkbox input "true"
click at [391, 378] on span "[DATE]" at bounding box center [398, 383] width 45 height 11
click at [376, 378] on input "[DATE]" at bounding box center [370, 383] width 11 height 11
checkbox input "true"
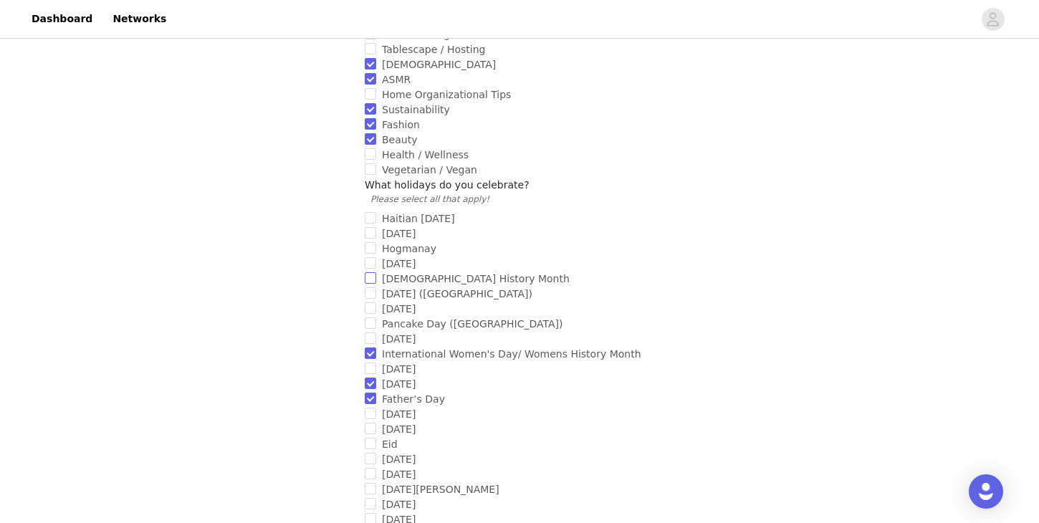
click at [394, 273] on span "[DEMOGRAPHIC_DATA] History Month" at bounding box center [475, 278] width 199 height 11
click at [376, 272] on input "[DEMOGRAPHIC_DATA] History Month" at bounding box center [370, 277] width 11 height 11
checkbox input "true"
click at [390, 303] on span "[DATE]" at bounding box center [398, 308] width 45 height 11
click at [376, 302] on input "[DATE]" at bounding box center [370, 307] width 11 height 11
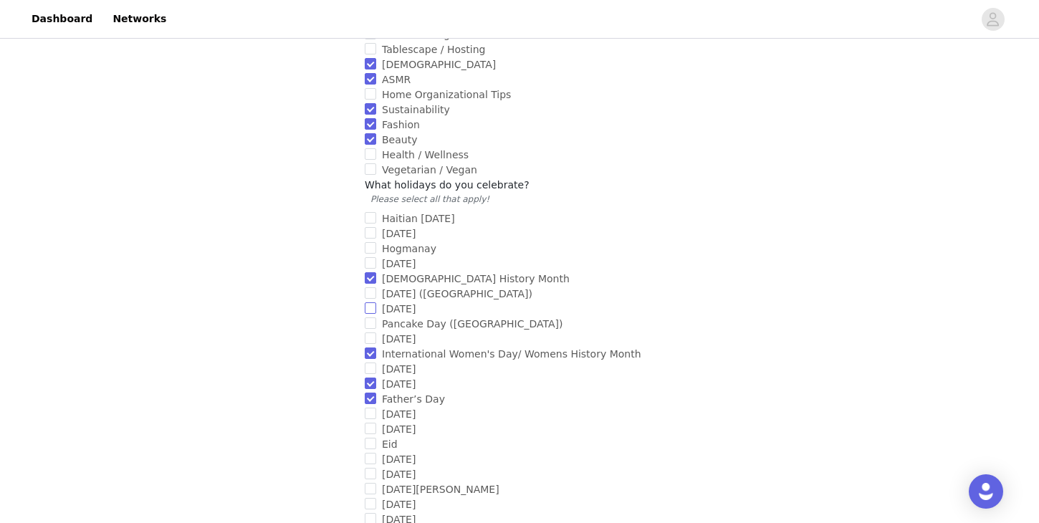
checkbox input "true"
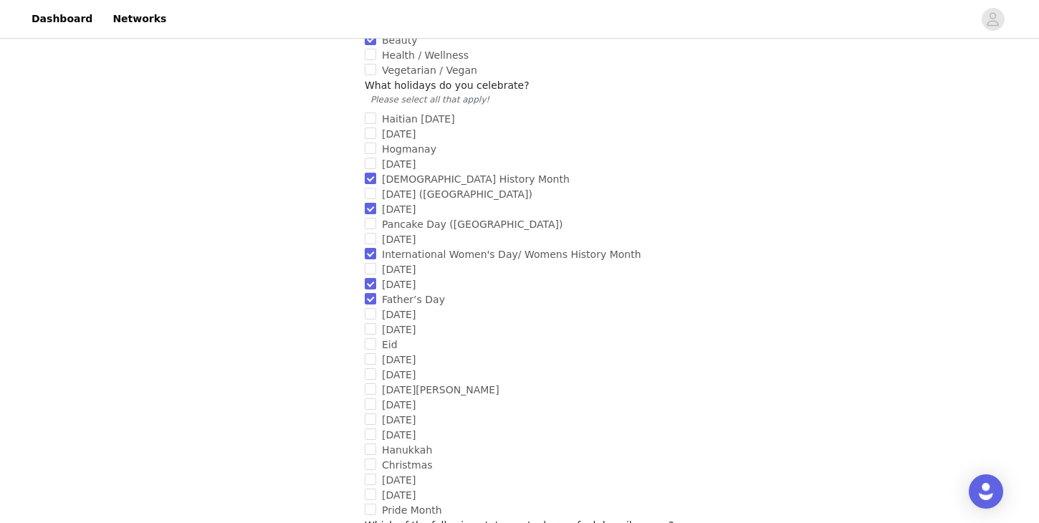
scroll to position [1021, 0]
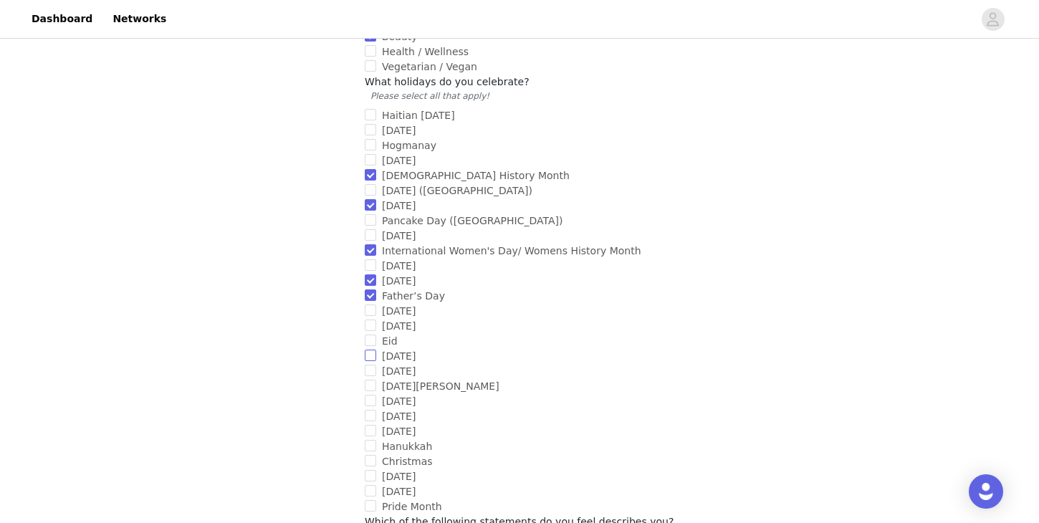
click at [390, 350] on span "[DATE]" at bounding box center [398, 355] width 45 height 11
click at [376, 350] on input "[DATE]" at bounding box center [370, 355] width 11 height 11
checkbox input "true"
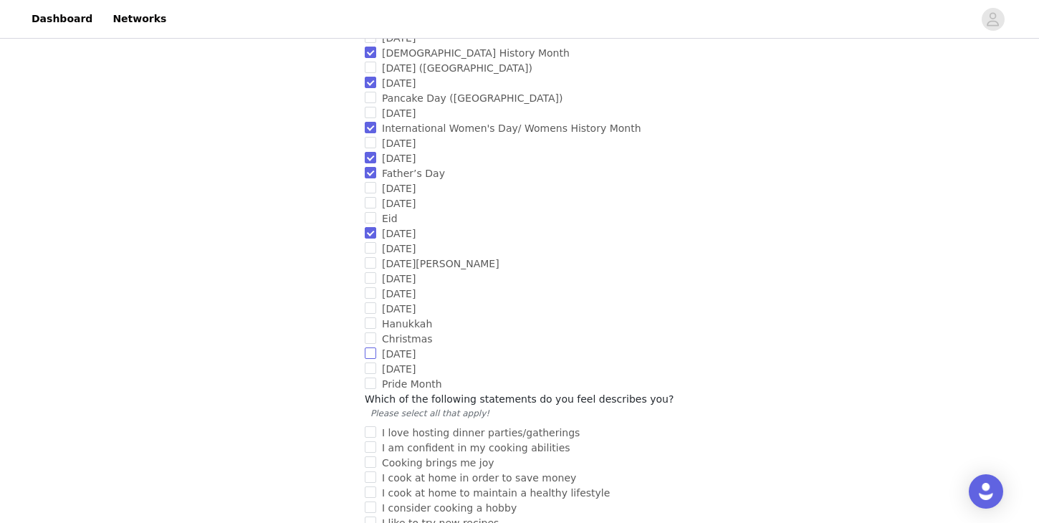
scroll to position [1155, 0]
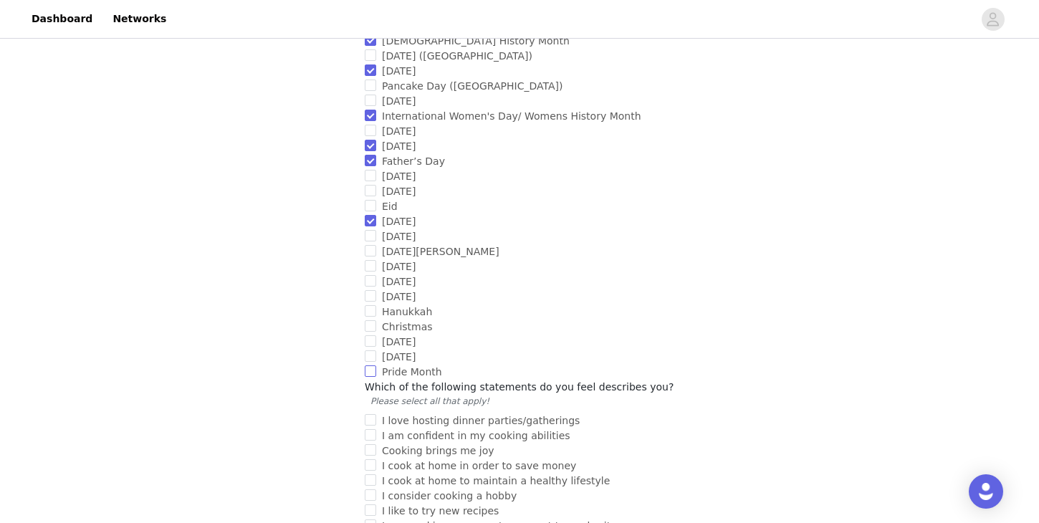
click at [420, 366] on span "Pride Month" at bounding box center [412, 371] width 72 height 11
click at [376, 365] on input "Pride Month" at bounding box center [370, 370] width 11 height 11
checkbox input "true"
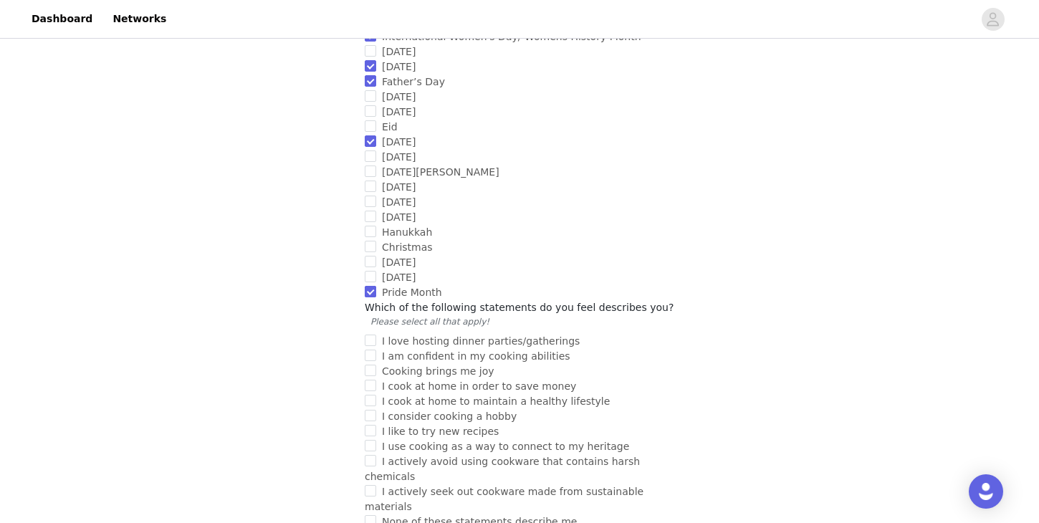
scroll to position [1325, 0]
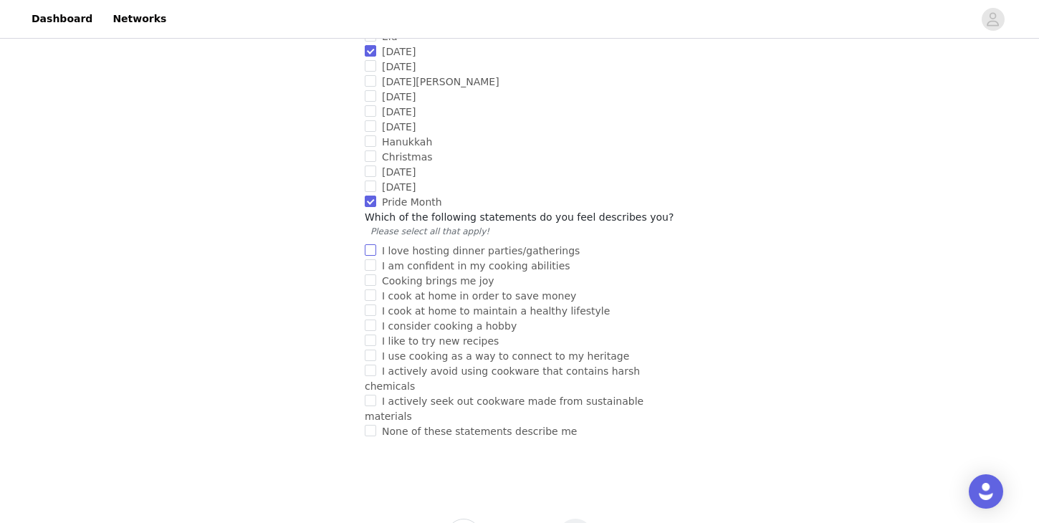
click at [429, 245] on span "I love hosting dinner parties/gatherings" at bounding box center [480, 250] width 209 height 11
click at [376, 244] on input "I love hosting dinner parties/gatherings" at bounding box center [370, 249] width 11 height 11
checkbox input "true"
click at [433, 260] on span "I am confident in my cooking abilities" at bounding box center [476, 265] width 200 height 11
click at [376, 259] on input "I am confident in my cooking abilities" at bounding box center [370, 264] width 11 height 11
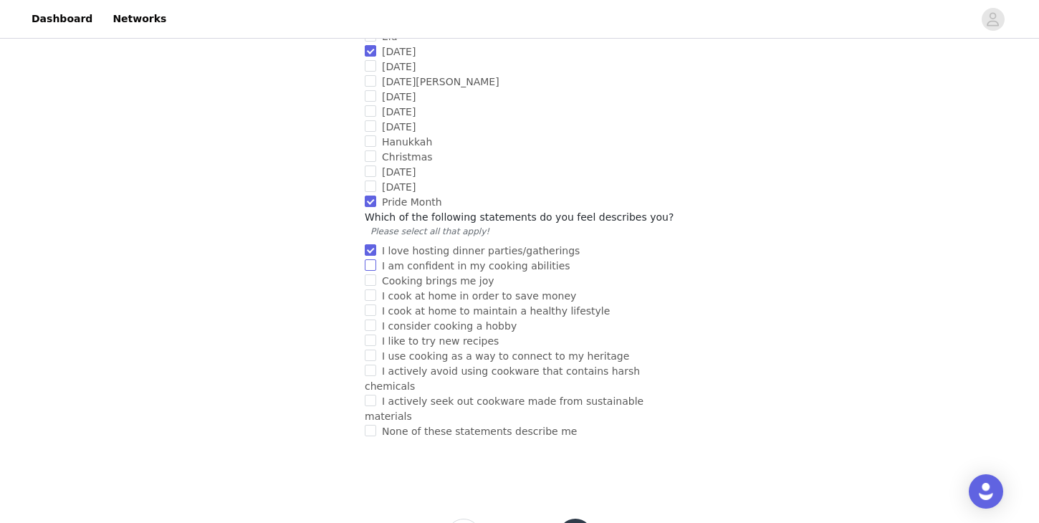
checkbox input "true"
click at [433, 275] on span "Cooking brings me joy" at bounding box center [438, 280] width 124 height 11
click at [376, 274] on input "Cooking brings me joy" at bounding box center [370, 279] width 11 height 11
checkbox input "true"
click at [438, 305] on span "I cook at home to maintain a healthy lifestyle" at bounding box center [495, 310] width 239 height 11
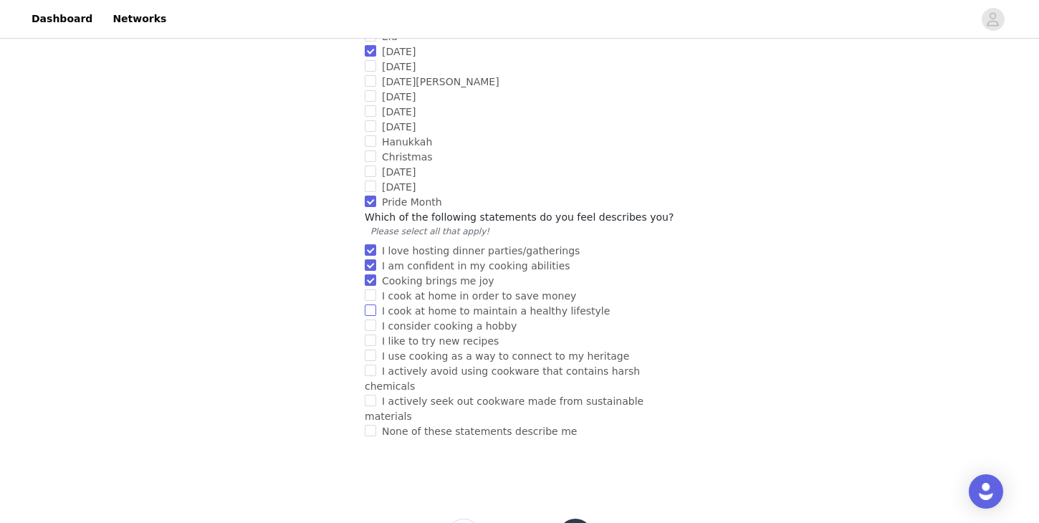
click at [376, 304] on input "I cook at home to maintain a healthy lifestyle" at bounding box center [370, 309] width 11 height 11
checkbox input "true"
click at [438, 290] on span "I cook at home in order to save money" at bounding box center [479, 295] width 206 height 11
click at [376, 289] on input "I cook at home in order to save money" at bounding box center [370, 294] width 11 height 11
checkbox input "true"
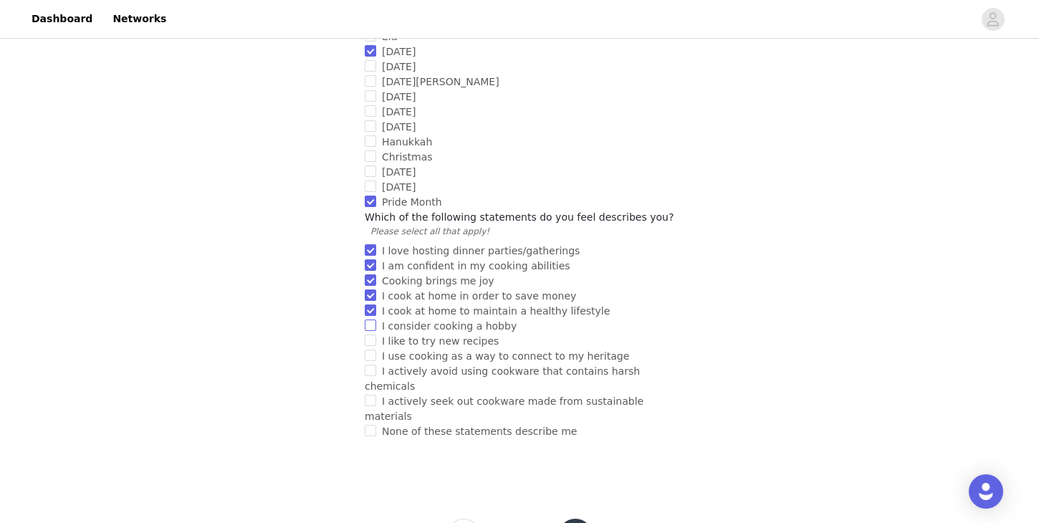
click at [438, 320] on span "I consider cooking a hobby" at bounding box center [449, 325] width 146 height 11
click at [376, 319] on input "I consider cooking a hobby" at bounding box center [370, 324] width 11 height 11
checkbox input "true"
click at [437, 335] on span "I like to try new recipes" at bounding box center [440, 340] width 128 height 11
click at [376, 335] on input "I like to try new recipes" at bounding box center [370, 340] width 11 height 11
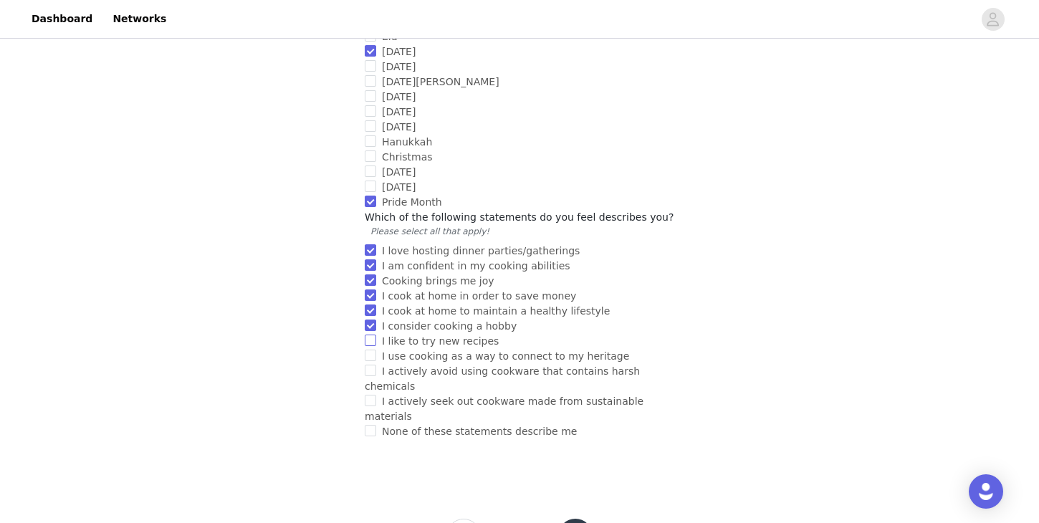
checkbox input "true"
click at [438, 350] on span "I use cooking as a way to connect to my heritage" at bounding box center [505, 355] width 259 height 11
click at [376, 350] on input "I use cooking as a way to connect to my heritage" at bounding box center [370, 355] width 11 height 11
checkbox input "true"
click at [428, 365] on span "I actively avoid using cookware that contains harsh chemicals" at bounding box center [502, 378] width 275 height 27
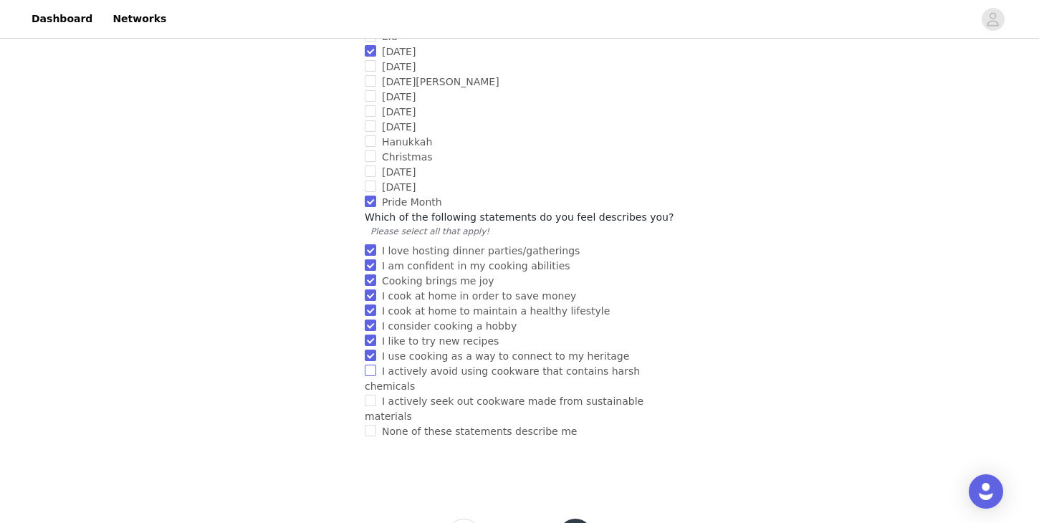
click at [376, 365] on input "I actively avoid using cookware that contains harsh chemicals" at bounding box center [370, 370] width 11 height 11
checkbox input "true"
click at [398, 395] on span "I actively seek out cookware made from sustainable materials" at bounding box center [504, 408] width 279 height 27
click at [376, 395] on input "I actively seek out cookware made from sustainable materials" at bounding box center [370, 400] width 11 height 11
checkbox input "true"
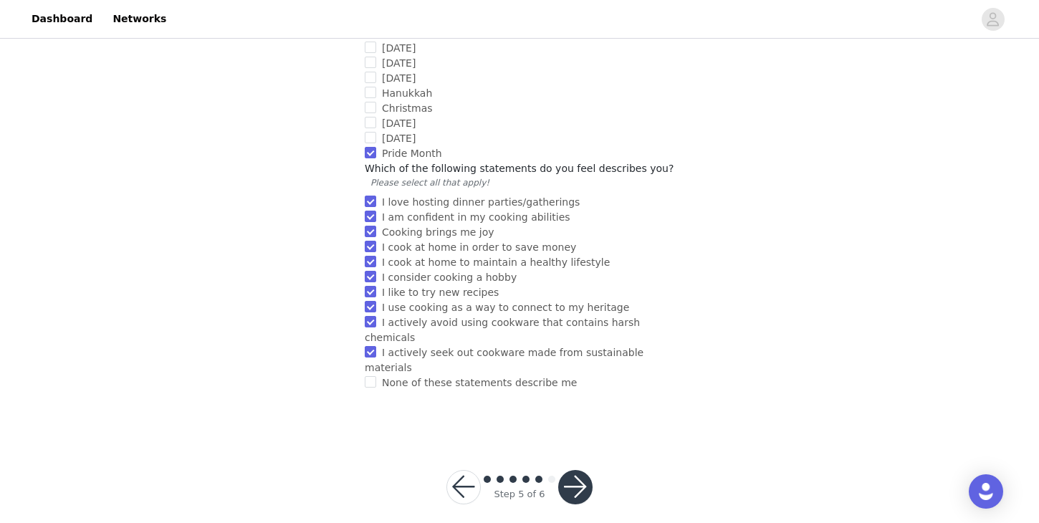
scroll to position [1373, 0]
click at [578, 471] on button "button" at bounding box center [575, 488] width 34 height 34
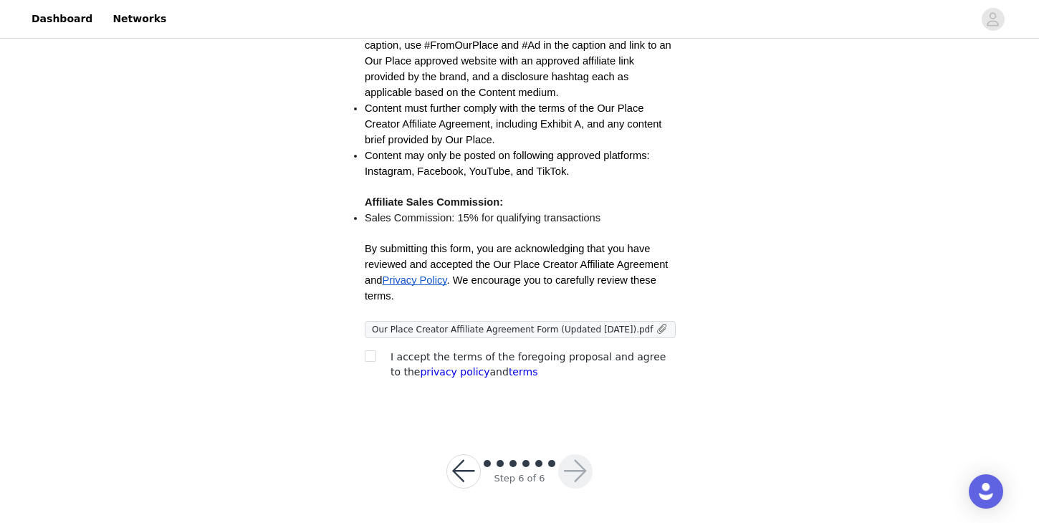
scroll to position [410, 0]
click at [367, 358] on input "checkbox" at bounding box center [370, 356] width 10 height 10
checkbox input "true"
click at [577, 473] on button "button" at bounding box center [575, 472] width 34 height 34
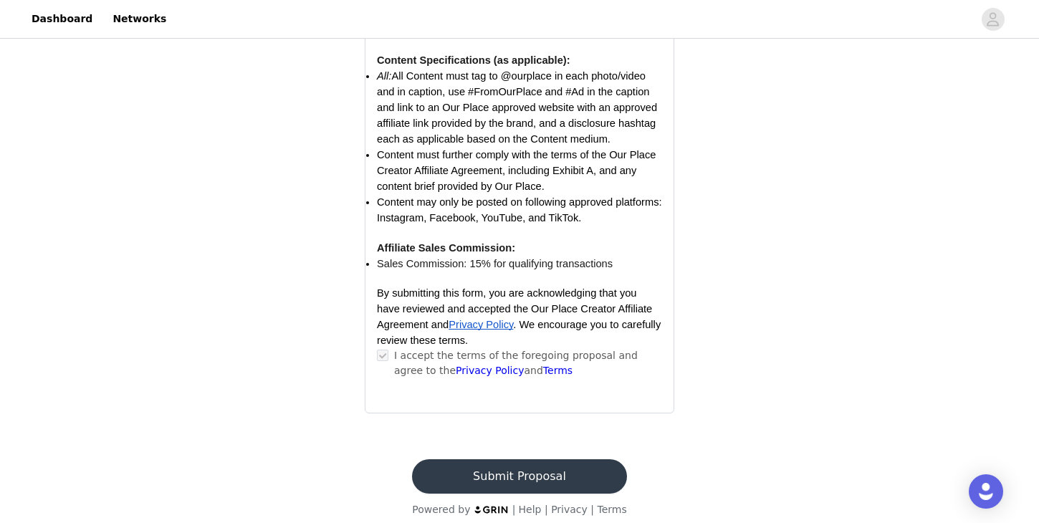
click at [549, 466] on button "Submit Proposal" at bounding box center [519, 476] width 214 height 34
